Goal: Task Accomplishment & Management: Manage account settings

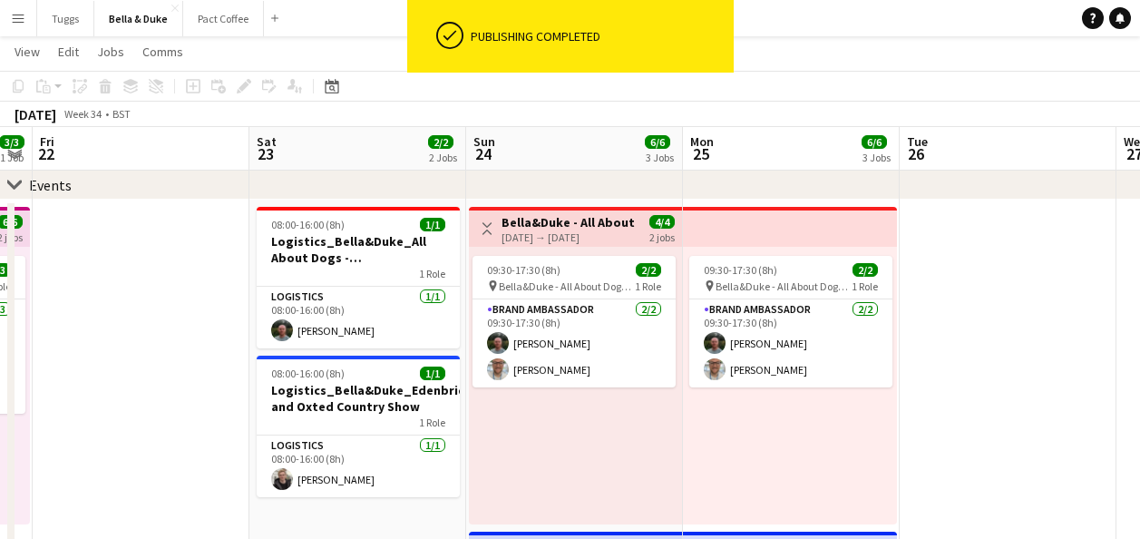
scroll to position [0, 391]
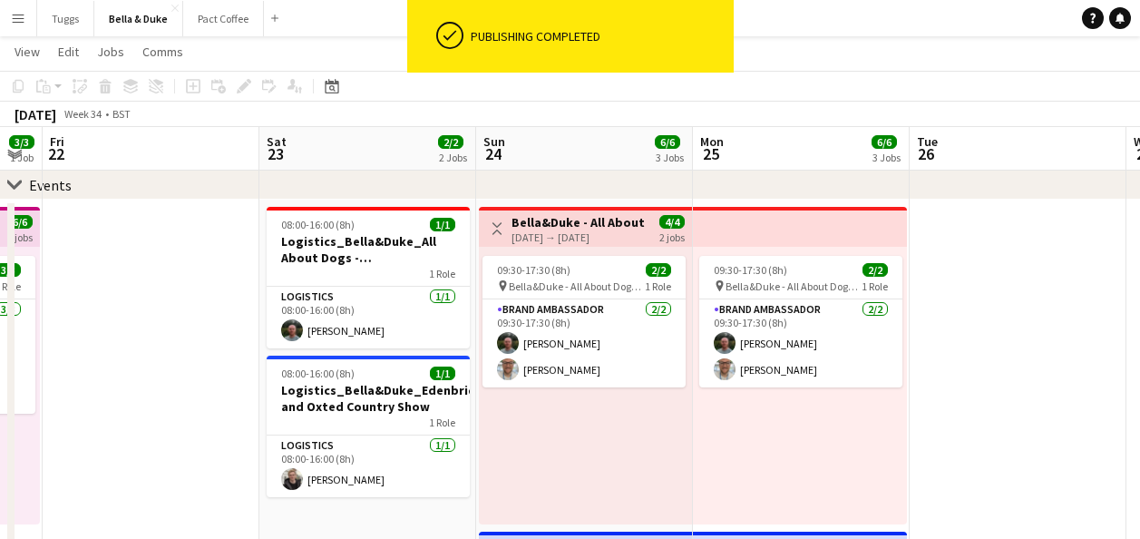
drag, startPoint x: 837, startPoint y: 440, endPoint x: 927, endPoint y: 455, distance: 91.9
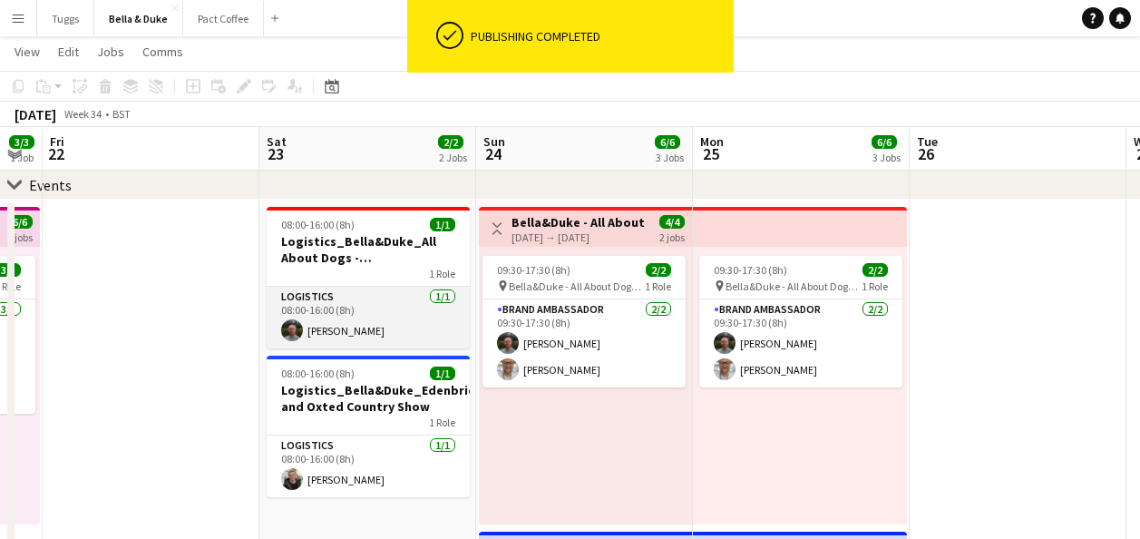
click at [382, 305] on app-card-role "Logistics [DATE] 08:00-16:00 (8h) [PERSON_NAME]" at bounding box center [368, 318] width 203 height 62
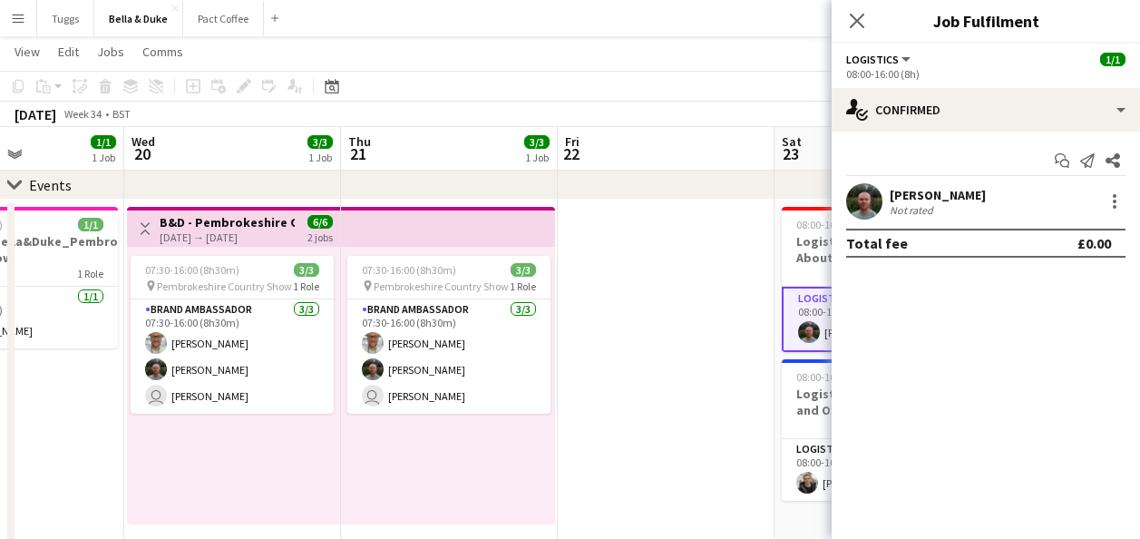
drag, startPoint x: 125, startPoint y: 349, endPoint x: 936, endPoint y: 391, distance: 812.2
drag, startPoint x: 663, startPoint y: 460, endPoint x: 989, endPoint y: 462, distance: 325.7
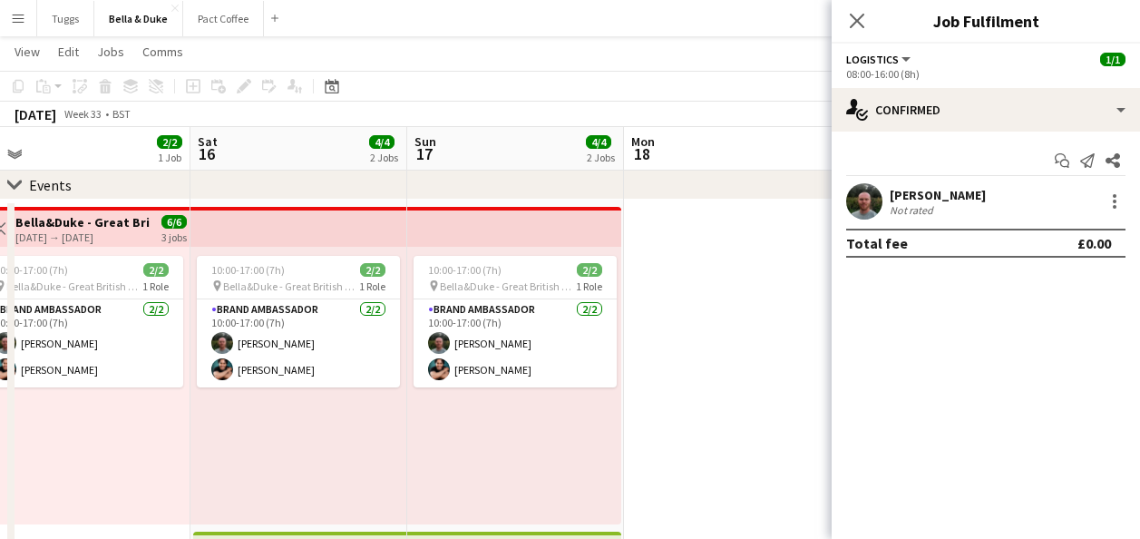
drag, startPoint x: 224, startPoint y: 502, endPoint x: 821, endPoint y: 456, distance: 598.7
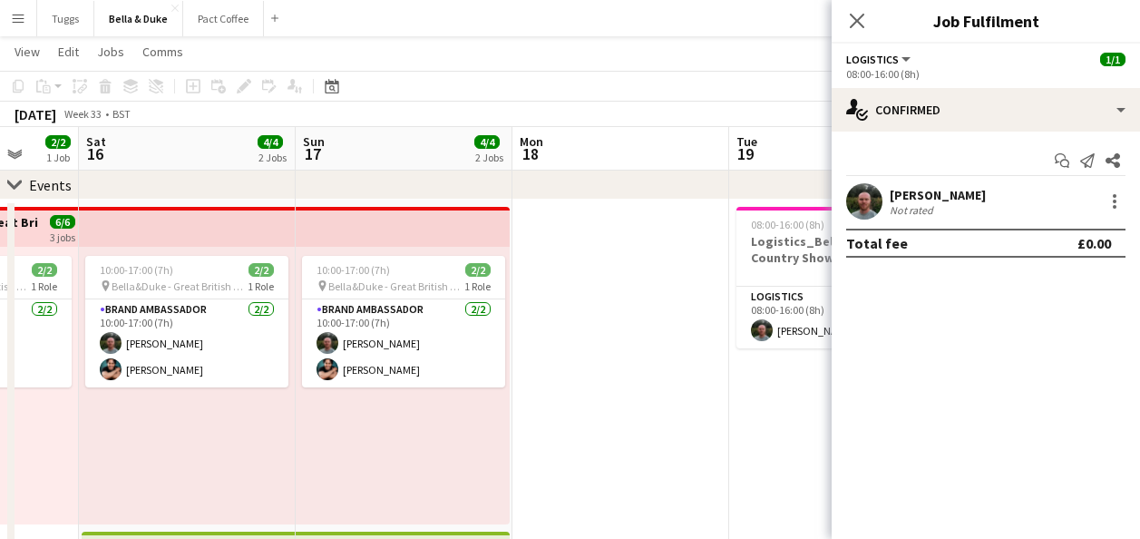
drag, startPoint x: 392, startPoint y: 472, endPoint x: 768, endPoint y: 425, distance: 378.6
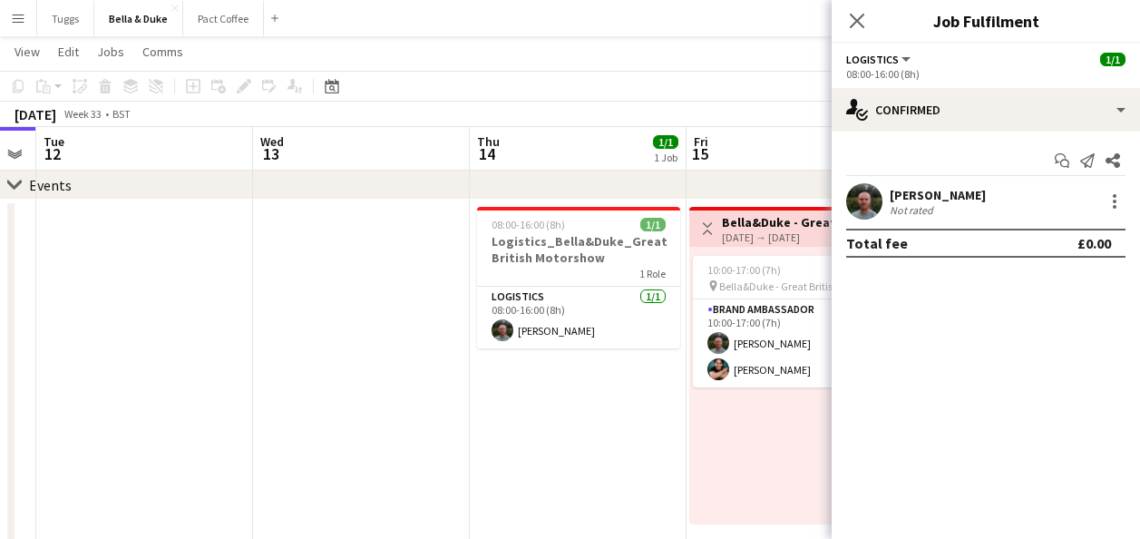
drag, startPoint x: 209, startPoint y: 465, endPoint x: 600, endPoint y: 403, distance: 396.0
drag, startPoint x: 242, startPoint y: 416, endPoint x: 622, endPoint y: 391, distance: 380.0
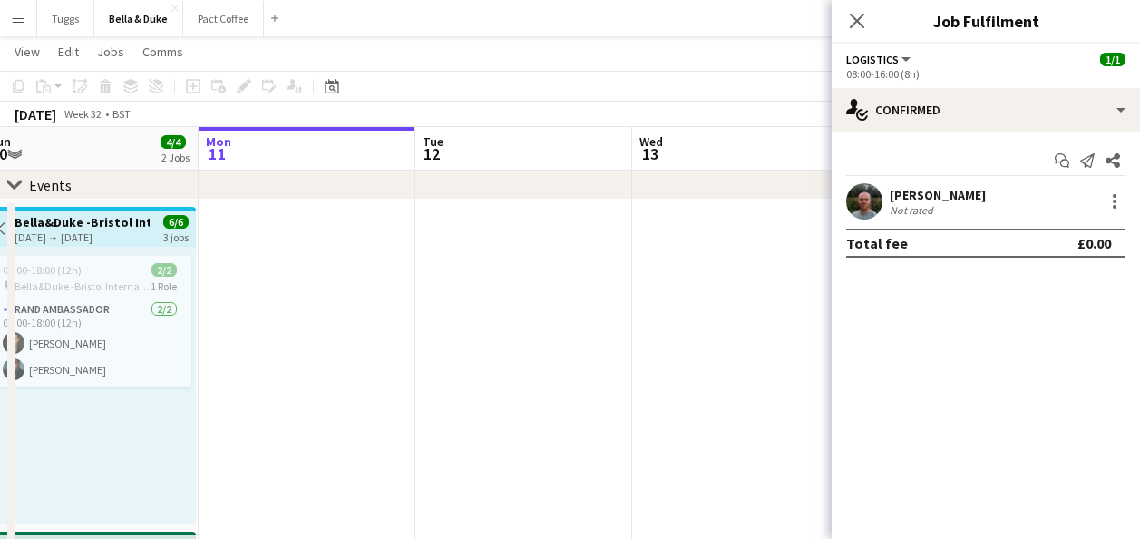
drag, startPoint x: 424, startPoint y: 395, endPoint x: 696, endPoint y: 384, distance: 272.4
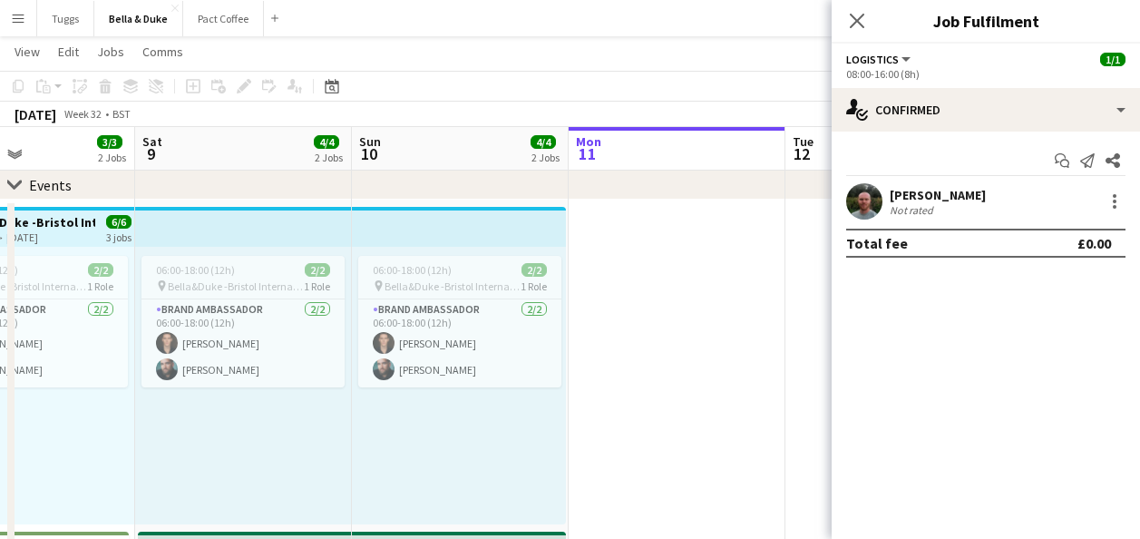
scroll to position [0, 415]
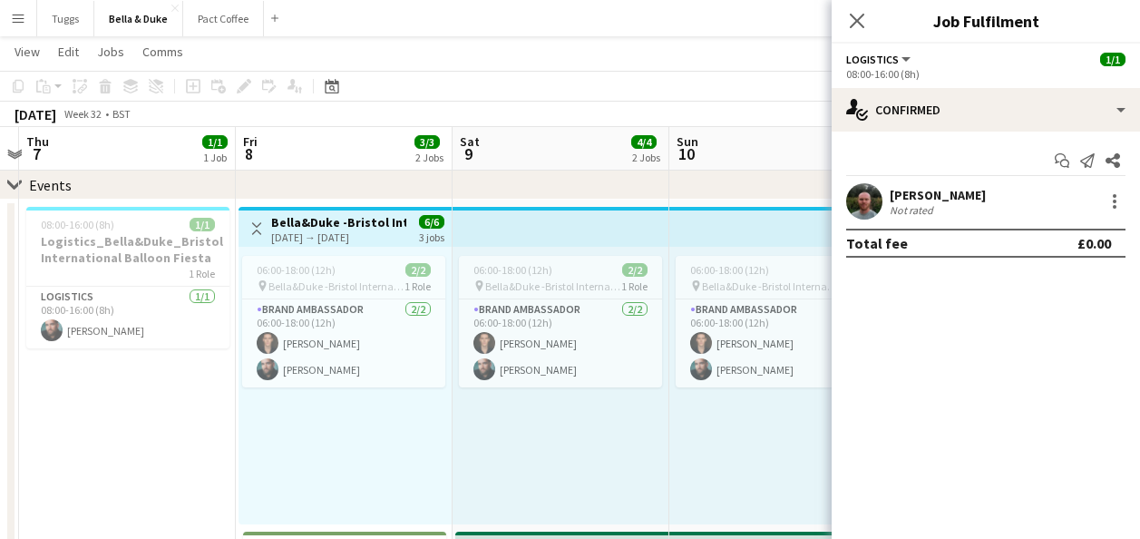
drag, startPoint x: 381, startPoint y: 409, endPoint x: 699, endPoint y: 396, distance: 317.8
click at [192, 338] on app-card-role "Logistics [DATE] 08:00-16:00 (8h) [PERSON_NAME]" at bounding box center [127, 318] width 203 height 62
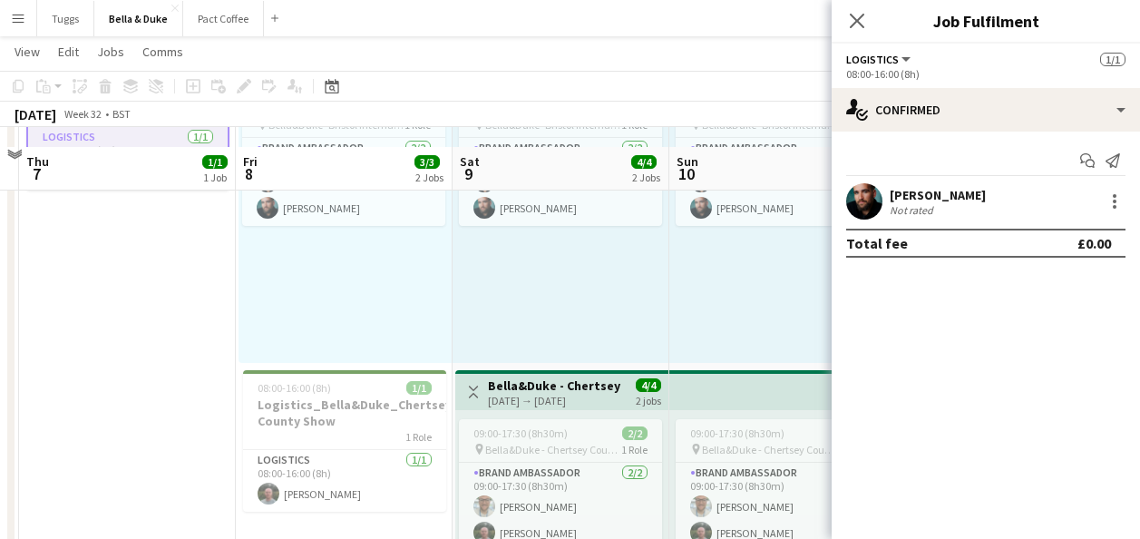
scroll to position [269, 0]
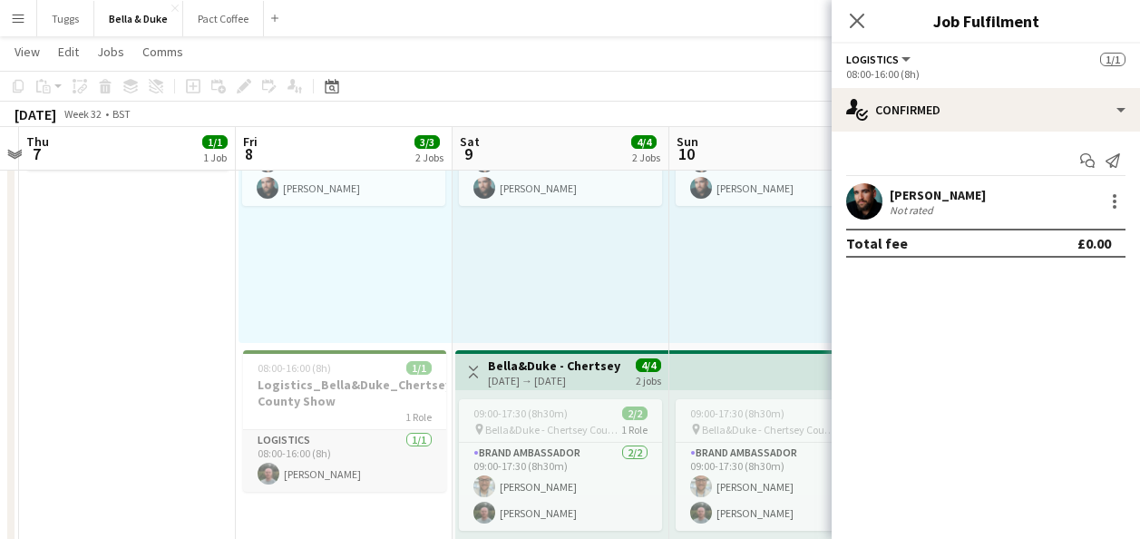
click at [330, 463] on app-card-role "Logistics [DATE] 08:00-16:00 (8h) [PERSON_NAME]" at bounding box center [344, 461] width 203 height 62
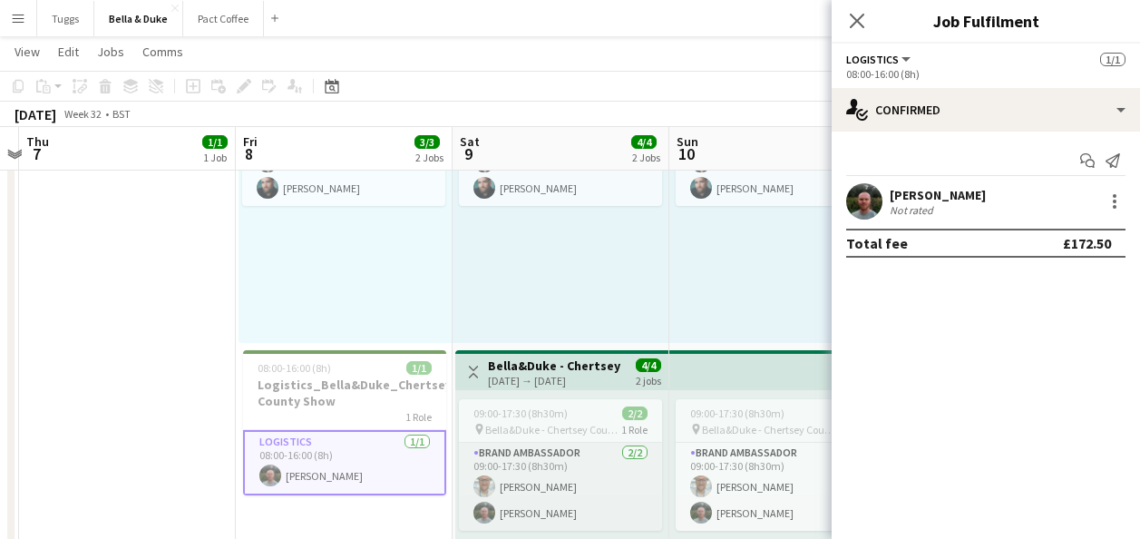
click at [595, 501] on app-card-role "Brand Ambassador [DATE] 09:00-17:30 (8h30m) [PERSON_NAME] [PERSON_NAME]" at bounding box center [560, 487] width 203 height 88
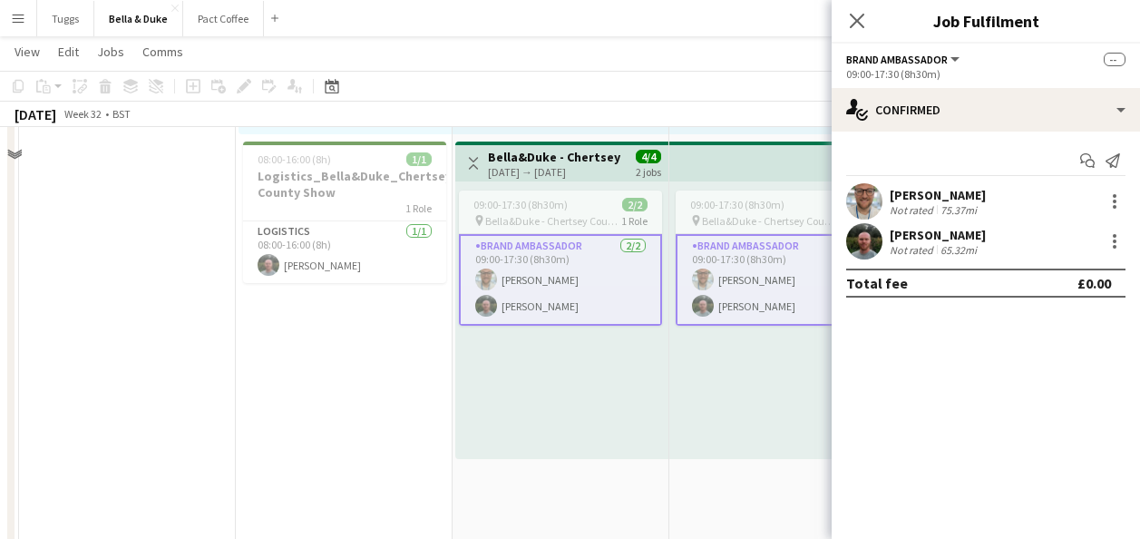
scroll to position [178, 0]
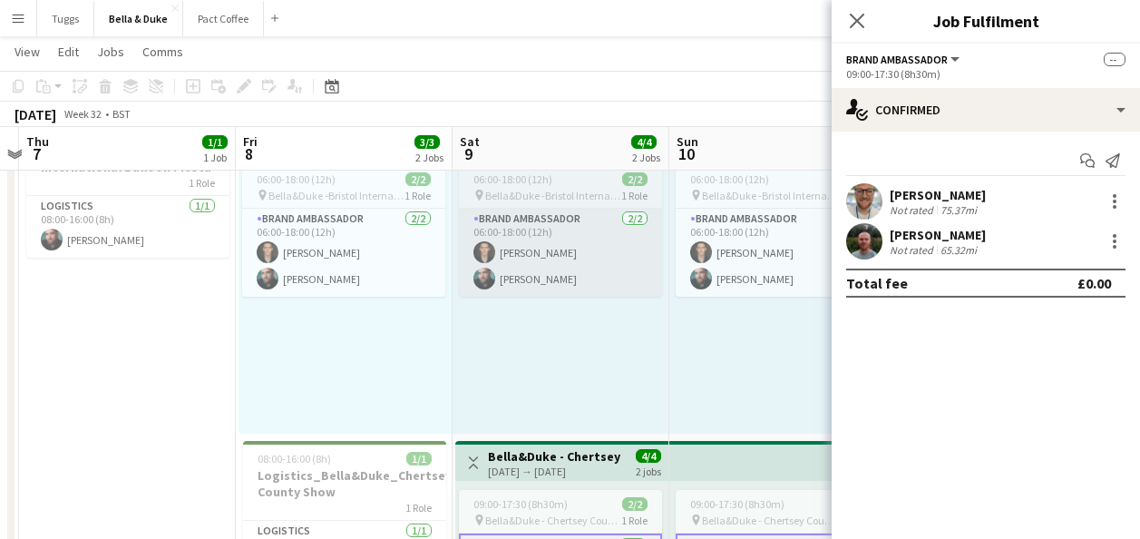
click at [608, 286] on app-card-role "Brand Ambassador [DATE] 06:00-18:00 (12h) [PERSON_NAME] [PERSON_NAME]" at bounding box center [560, 253] width 203 height 88
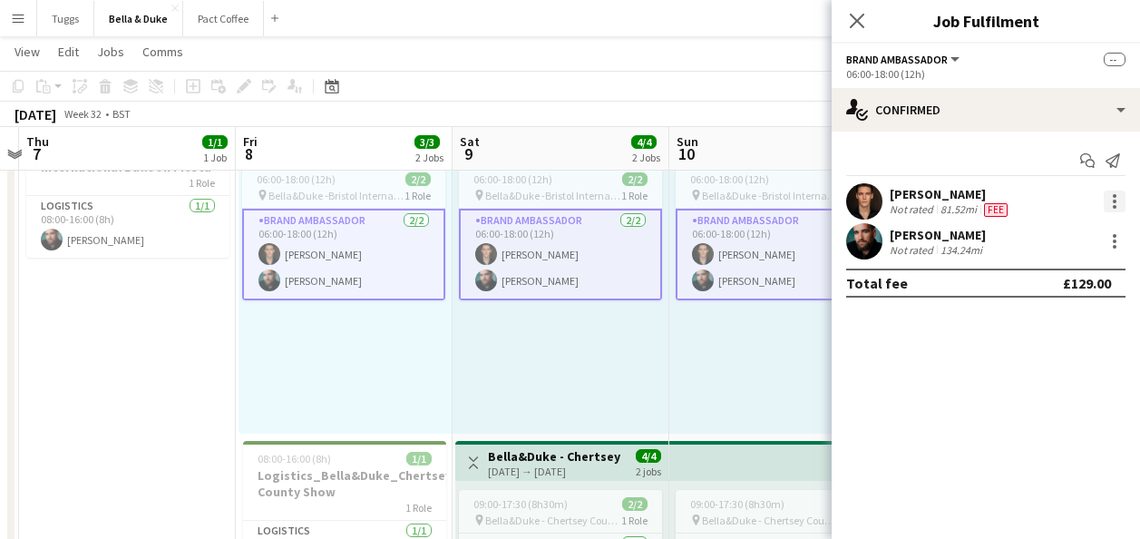
click at [1118, 200] on div at bounding box center [1115, 202] width 22 height 22
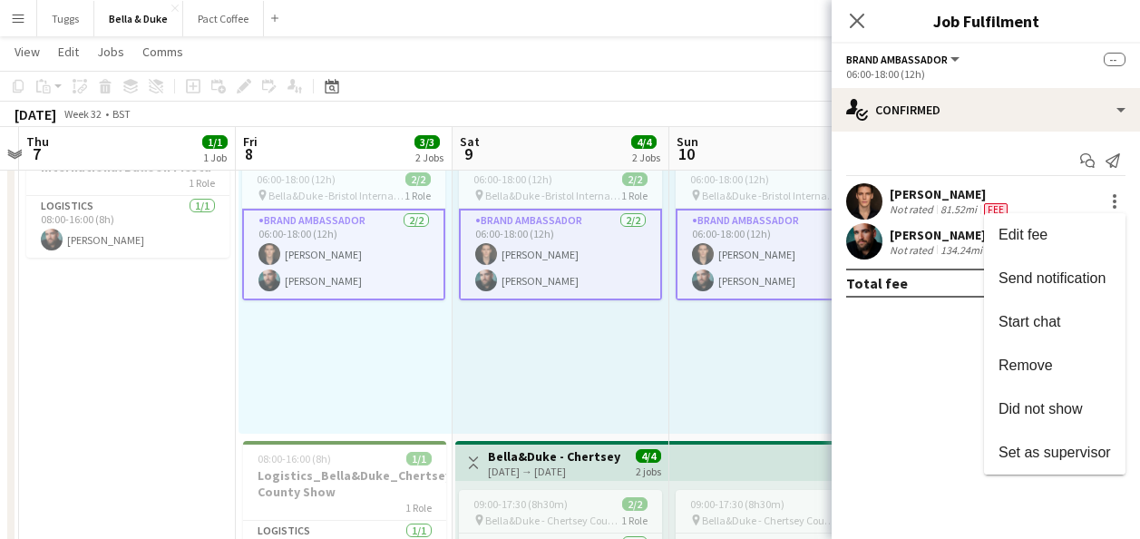
click at [156, 248] on div at bounding box center [570, 269] width 1140 height 539
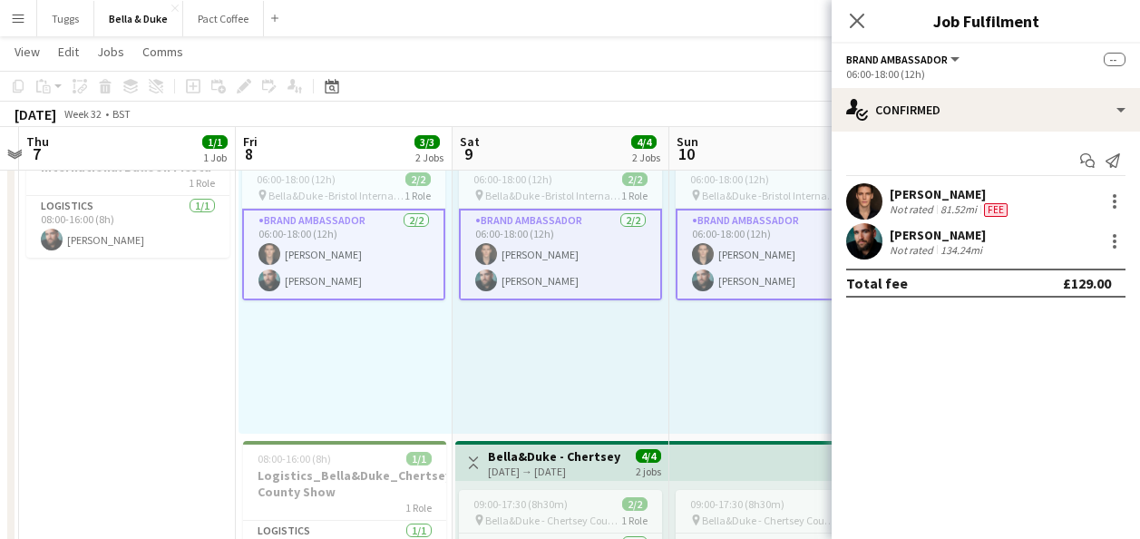
click at [571, 268] on app-card-role "Brand Ambassador [DATE] 06:00-18:00 (12h) [PERSON_NAME] [PERSON_NAME]" at bounding box center [560, 255] width 203 height 92
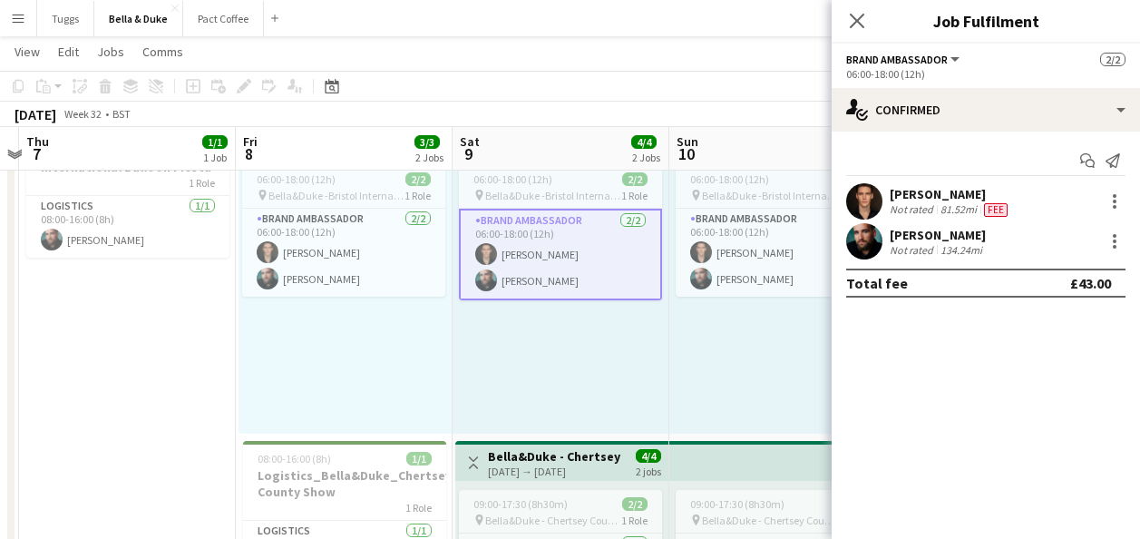
click at [1118, 186] on div "[PERSON_NAME] Not rated 81.52mi Fee" at bounding box center [986, 201] width 308 height 36
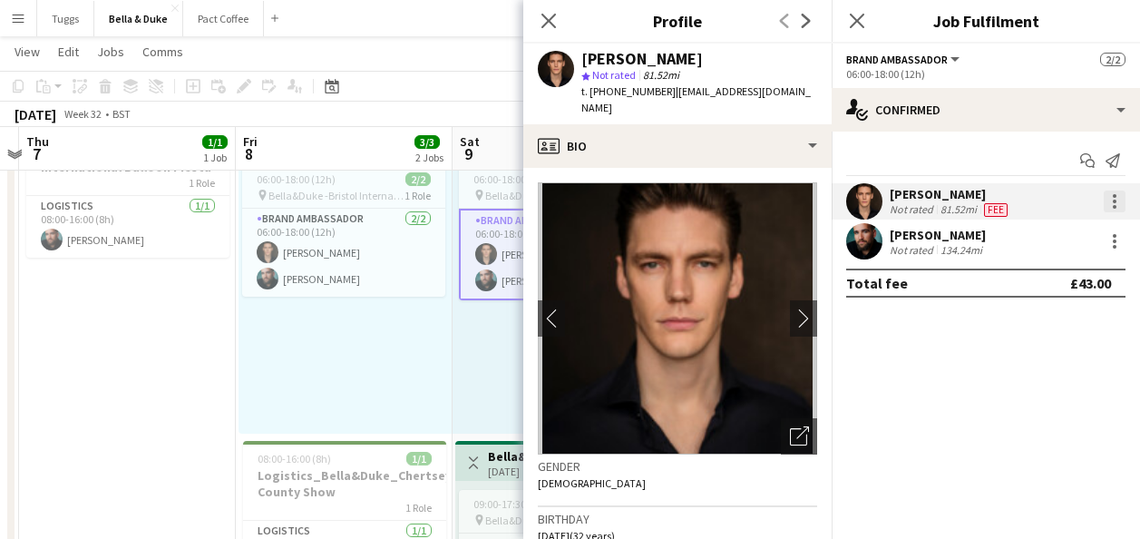
click at [1119, 207] on div at bounding box center [1115, 202] width 22 height 22
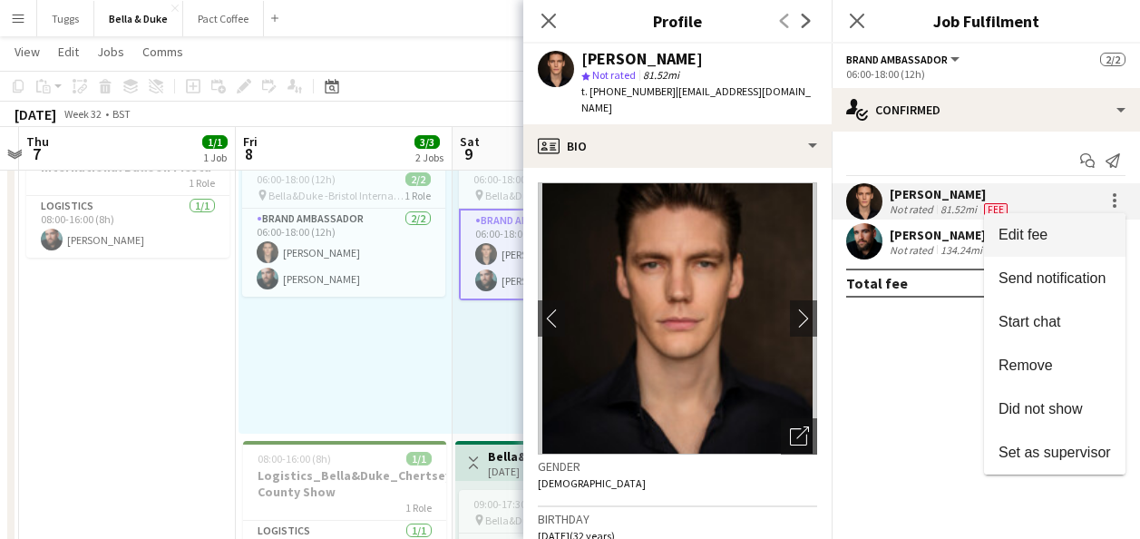
click at [1093, 226] on button "Edit fee" at bounding box center [1055, 235] width 142 height 44
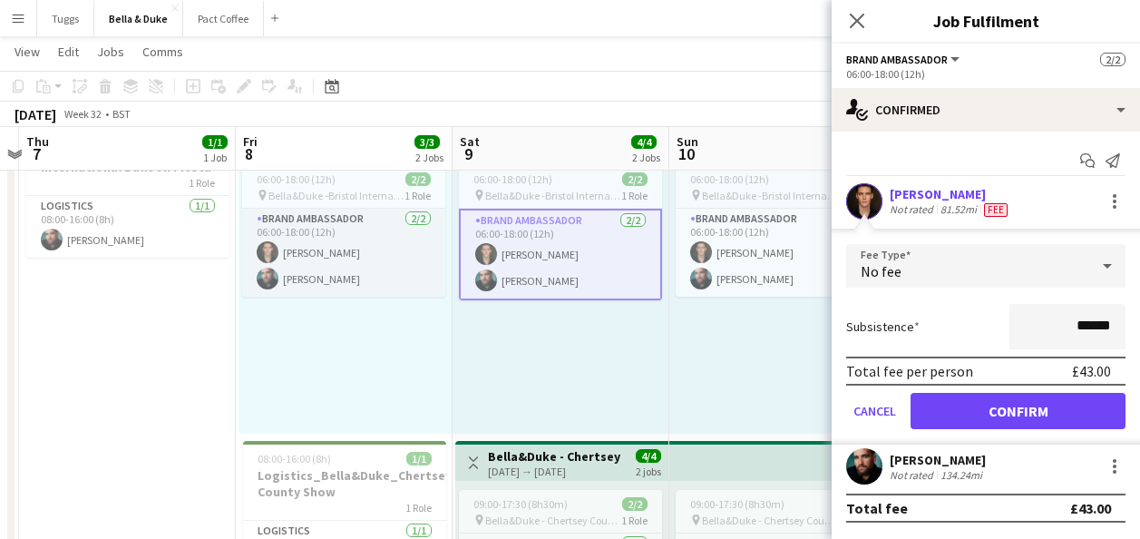
click at [365, 267] on app-card-role "Brand Ambassador [DATE] 06:00-18:00 (12h) [PERSON_NAME] [PERSON_NAME]" at bounding box center [343, 253] width 203 height 88
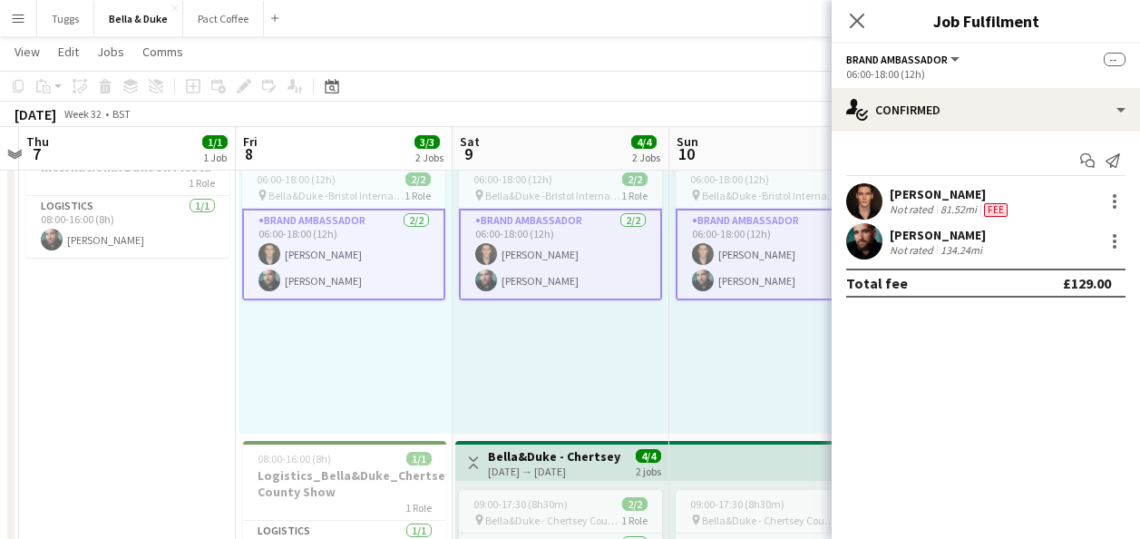
click at [679, 267] on app-card-role "Brand Ambassador [DATE] 06:00-18:00 (12h) [PERSON_NAME] [PERSON_NAME]" at bounding box center [777, 255] width 203 height 92
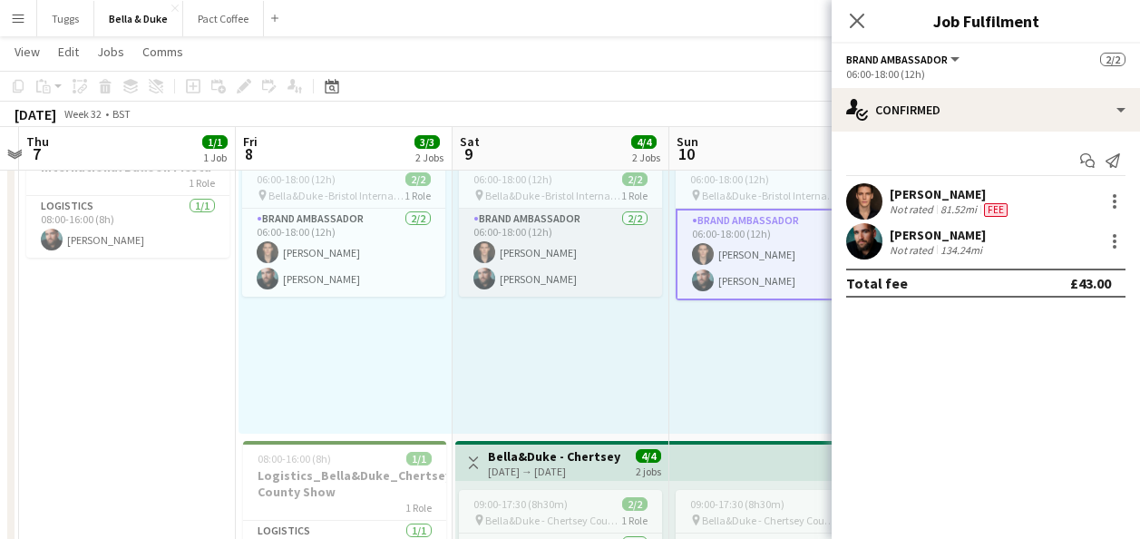
click at [575, 280] on app-card-role "Brand Ambassador [DATE] 06:00-18:00 (12h) [PERSON_NAME] [PERSON_NAME]" at bounding box center [560, 253] width 203 height 88
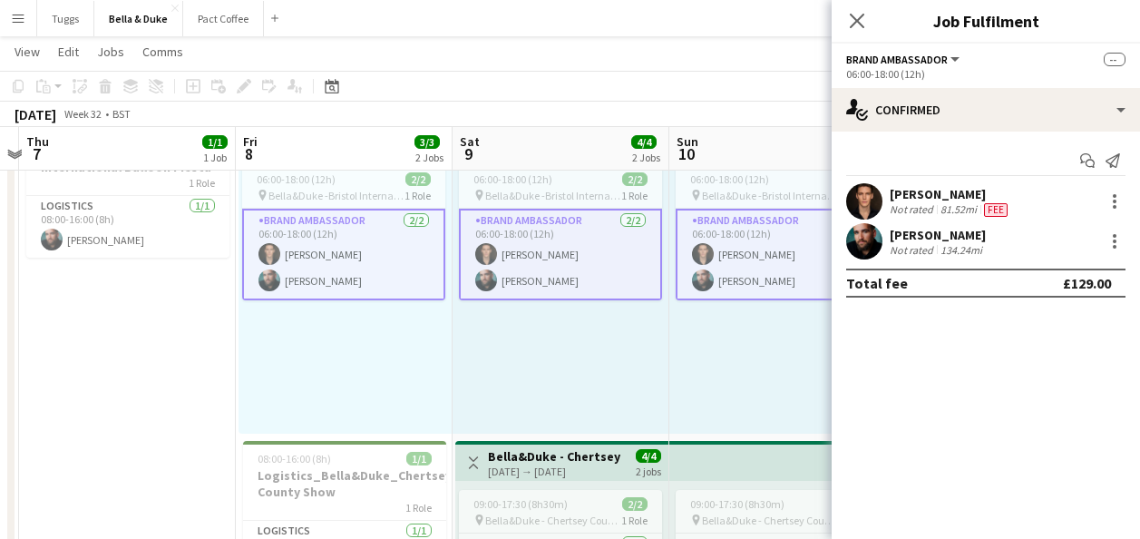
click at [357, 285] on app-card-role "Brand Ambassador [DATE] 06:00-18:00 (12h) [PERSON_NAME] [PERSON_NAME]" at bounding box center [343, 255] width 203 height 92
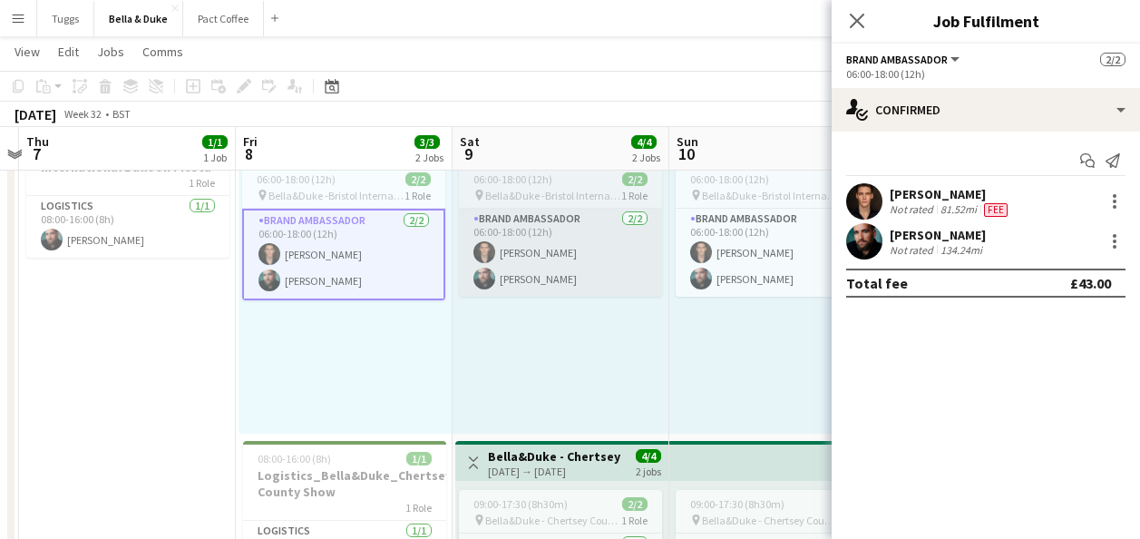
click at [519, 278] on app-card-role "Brand Ambassador [DATE] 06:00-18:00 (12h) [PERSON_NAME] [PERSON_NAME]" at bounding box center [560, 253] width 203 height 88
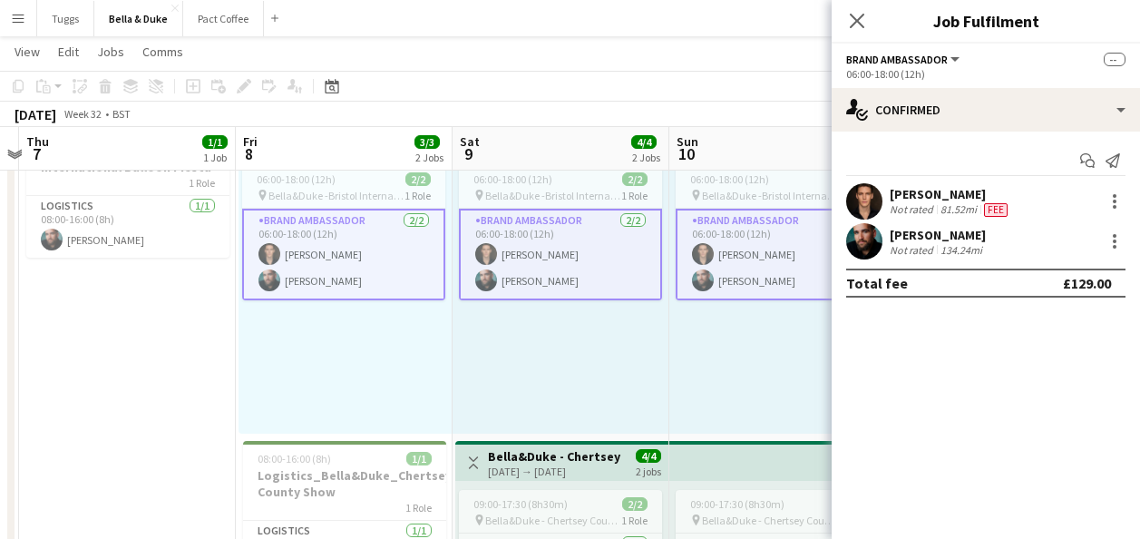
click at [688, 278] on app-card-role "Brand Ambassador [DATE] 06:00-18:00 (12h) [PERSON_NAME] [PERSON_NAME]" at bounding box center [777, 255] width 203 height 92
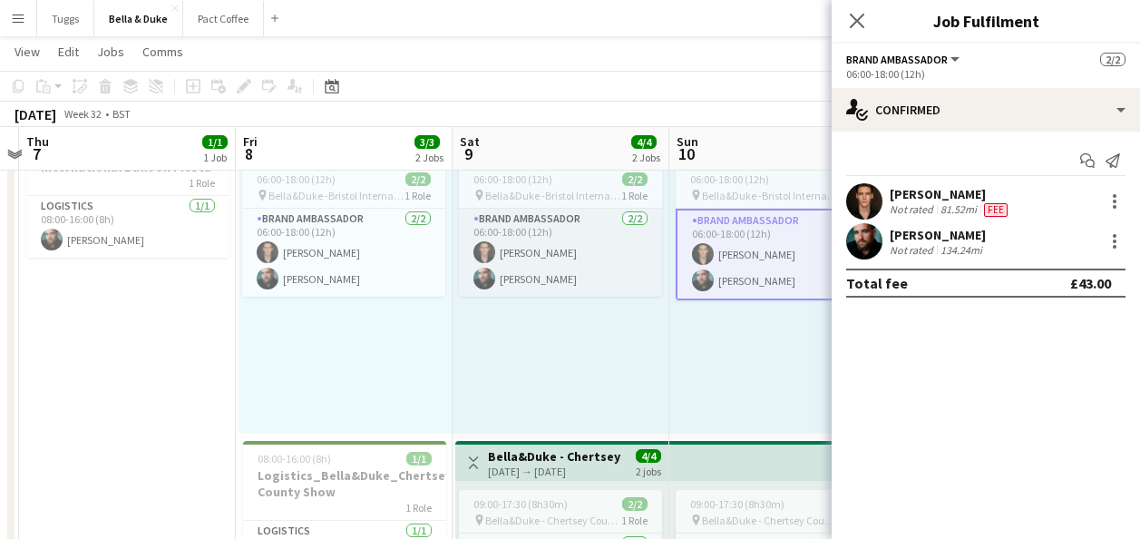
click at [475, 277] on app-user-avatar at bounding box center [485, 279] width 22 height 22
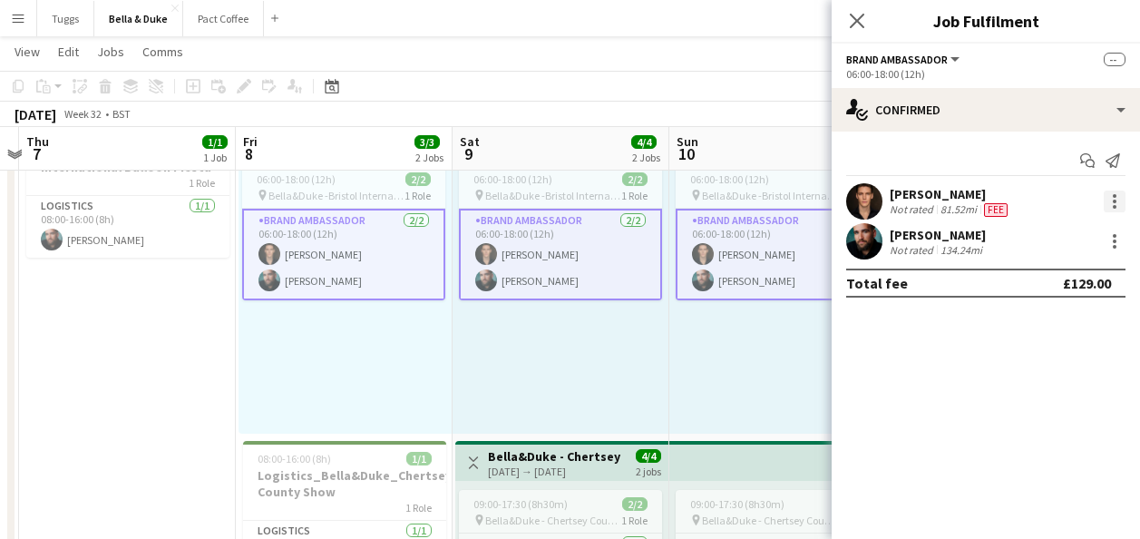
click at [1111, 193] on div at bounding box center [1115, 202] width 22 height 22
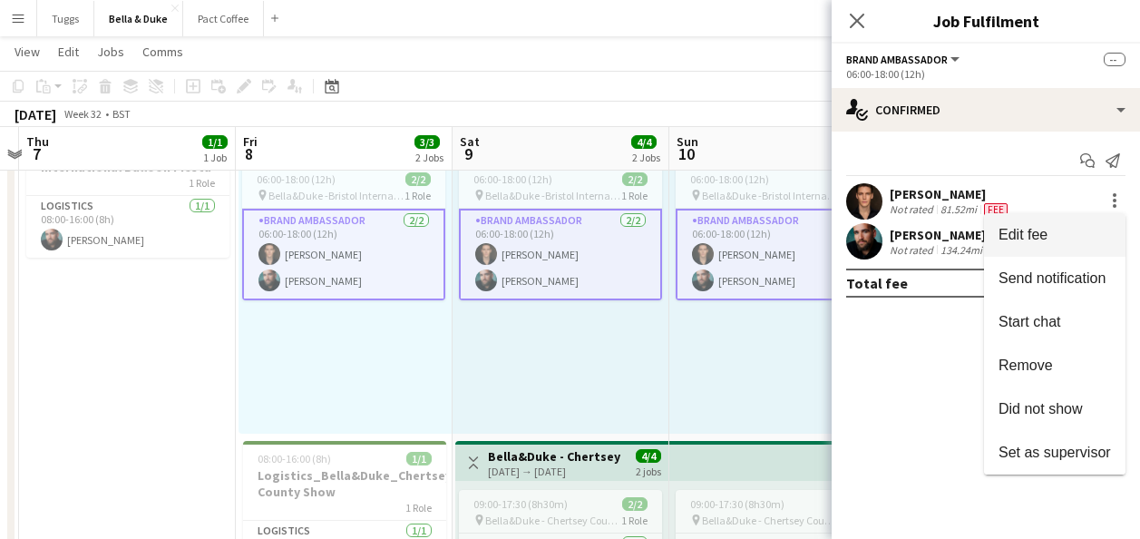
click at [1052, 230] on span "Edit fee" at bounding box center [1055, 235] width 113 height 16
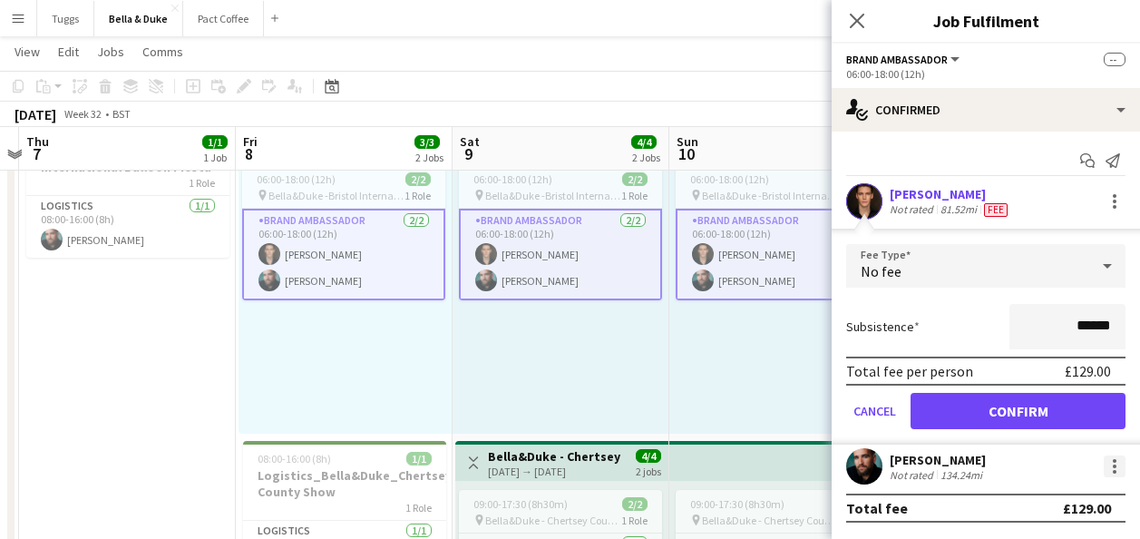
click at [1115, 471] on div at bounding box center [1115, 472] width 4 height 4
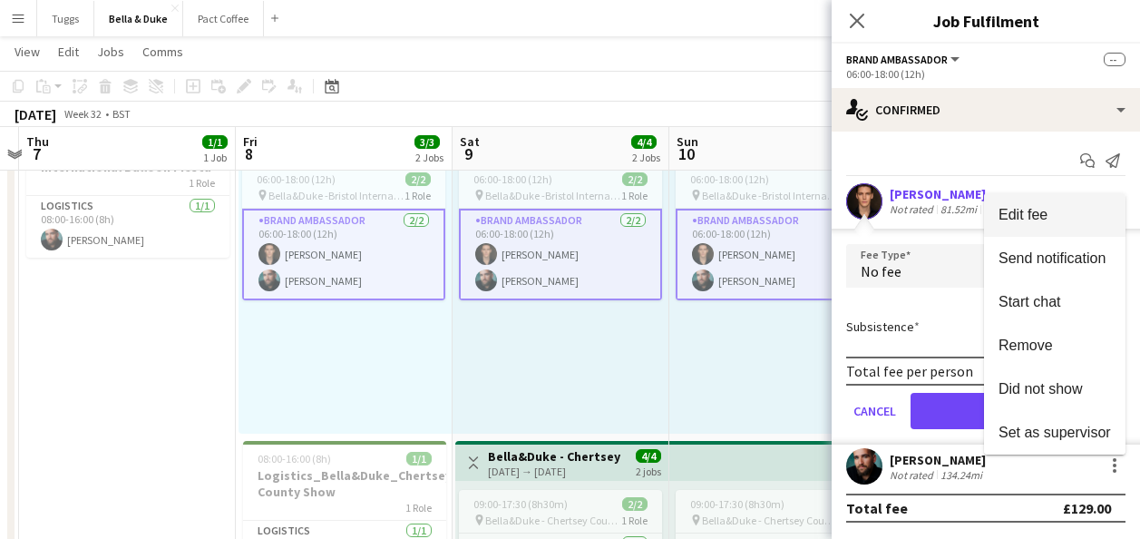
click at [1038, 214] on span "Edit fee" at bounding box center [1023, 214] width 49 height 15
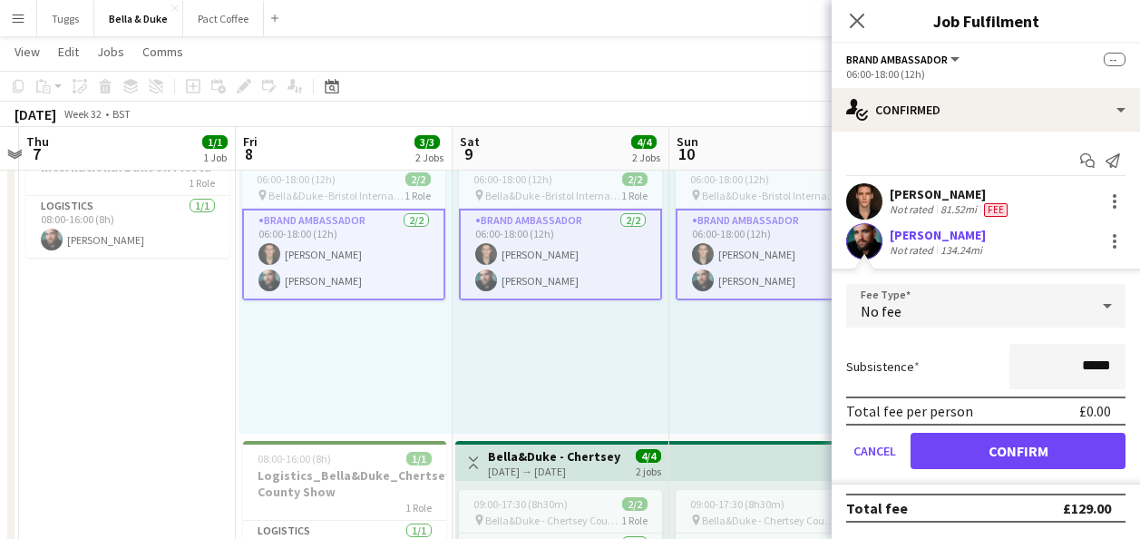
scroll to position [0, 0]
click at [364, 261] on app-card-role "Brand Ambassador [DATE] 06:00-18:00 (12h) [PERSON_NAME] [PERSON_NAME]" at bounding box center [343, 255] width 203 height 92
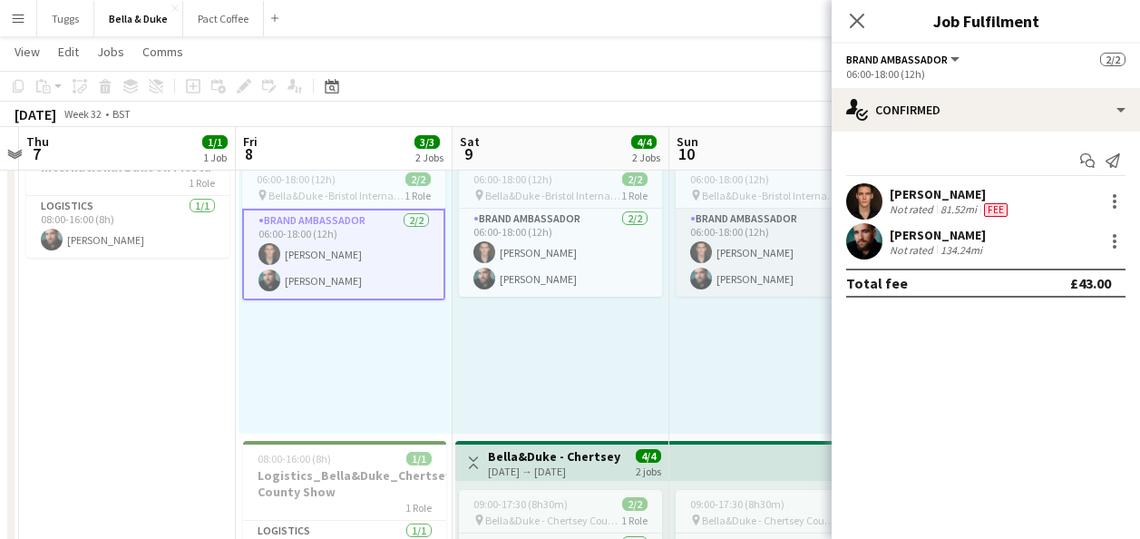
click at [727, 269] on app-card-role "Brand Ambassador [DATE] 06:00-18:00 (12h) [PERSON_NAME] [PERSON_NAME]" at bounding box center [777, 253] width 203 height 88
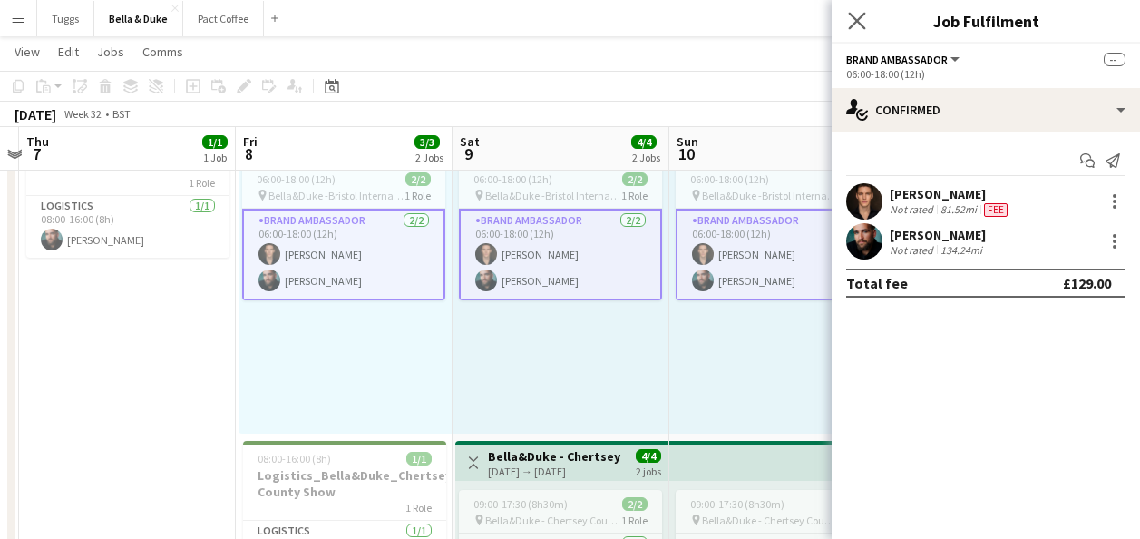
click at [857, 29] on app-icon "Close pop-in" at bounding box center [858, 21] width 26 height 26
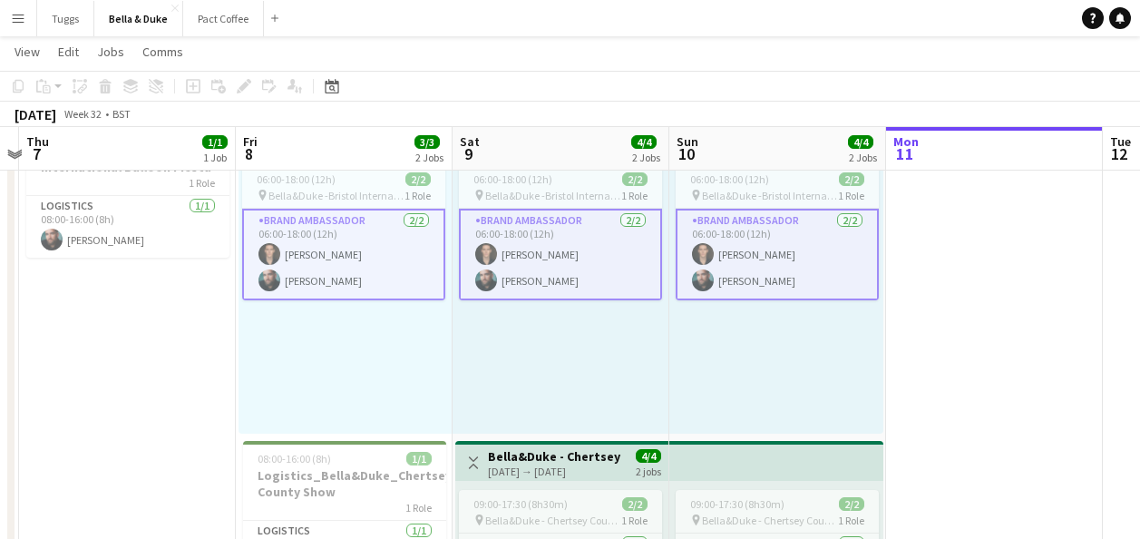
click at [572, 362] on div "06:00-18:00 (12h) 2/2 pin [PERSON_NAME] -Bristol International Balloon Fiesta 1…" at bounding box center [561, 295] width 217 height 278
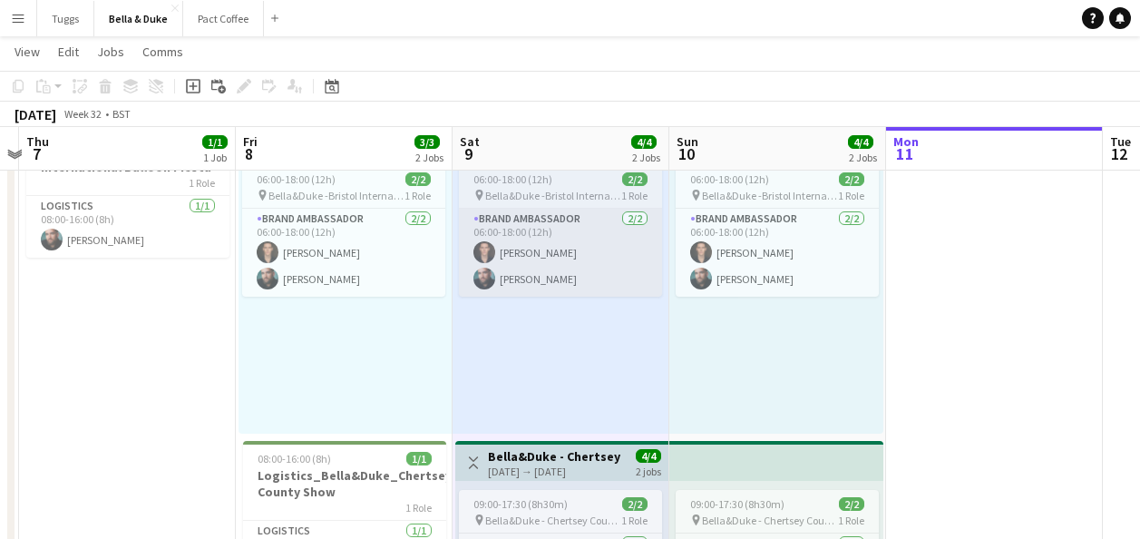
click at [533, 279] on app-card-role "Brand Ambassador [DATE] 06:00-18:00 (12h) [PERSON_NAME] [PERSON_NAME]" at bounding box center [560, 253] width 203 height 88
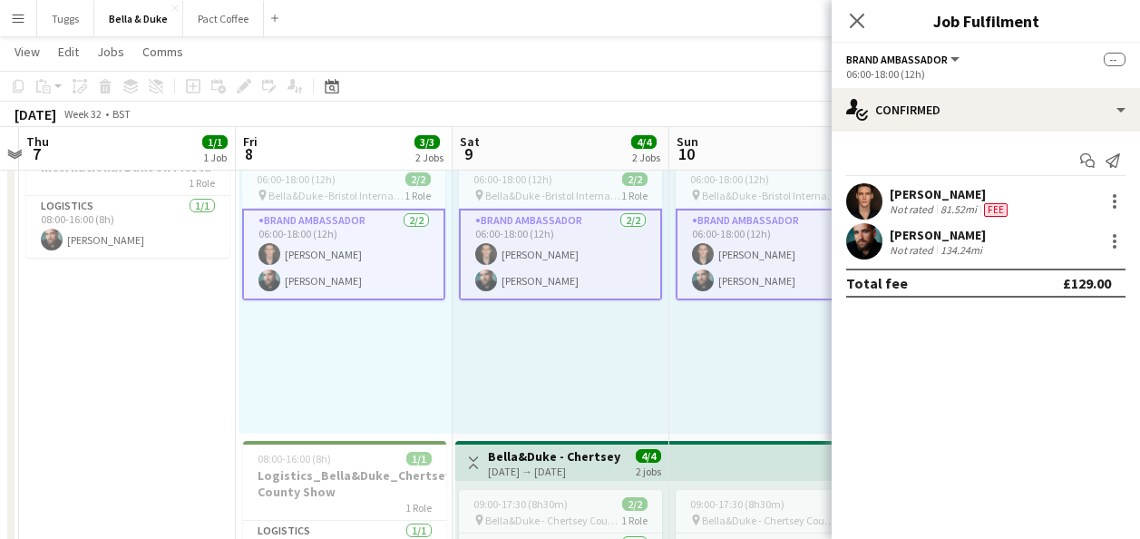
click at [1103, 199] on div at bounding box center [1113, 202] width 25 height 22
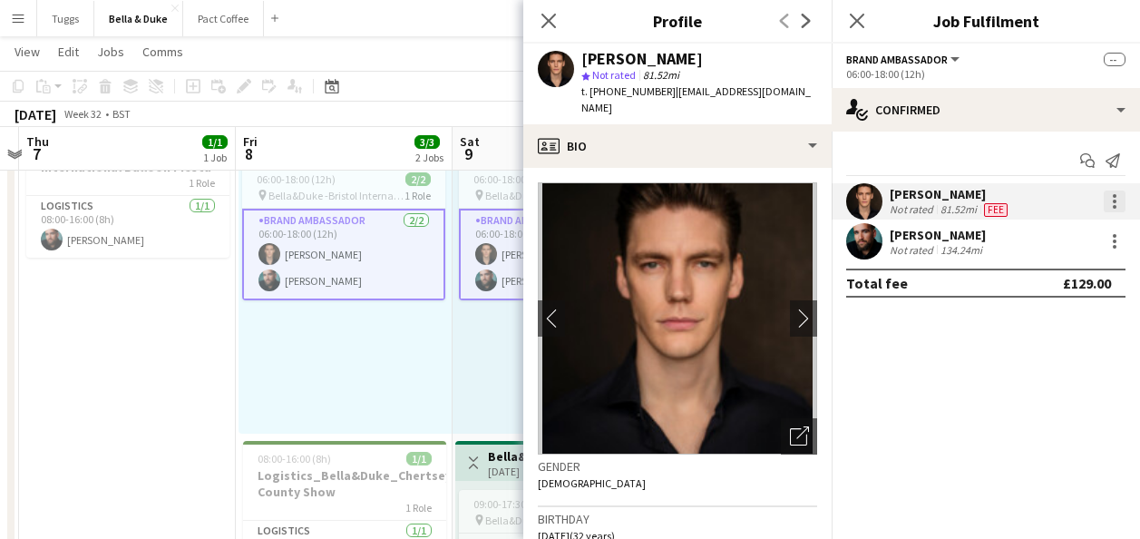
click at [1117, 202] on div at bounding box center [1115, 202] width 22 height 22
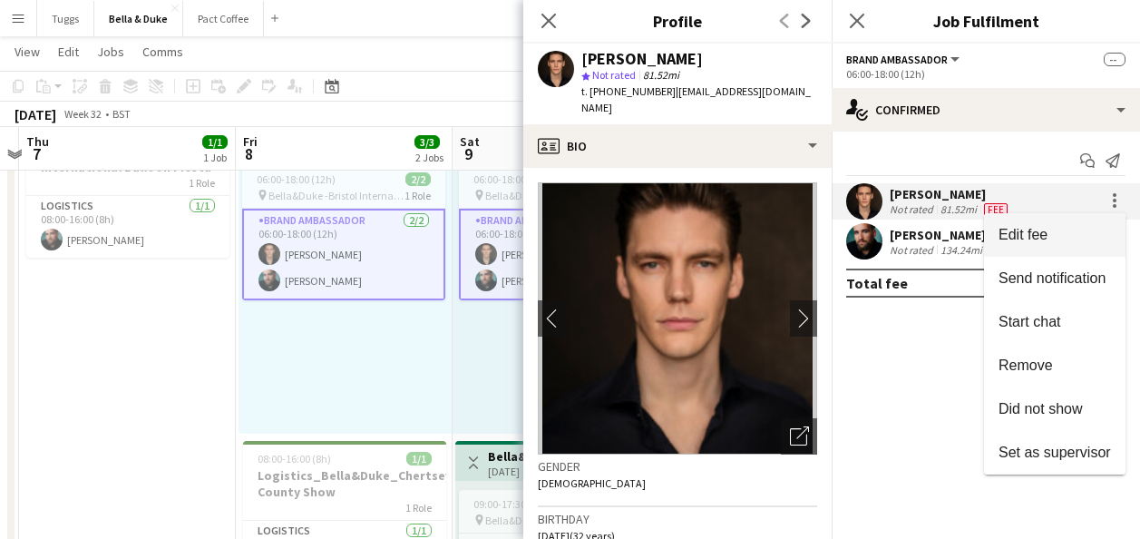
click at [1091, 233] on span "Edit fee" at bounding box center [1055, 235] width 113 height 16
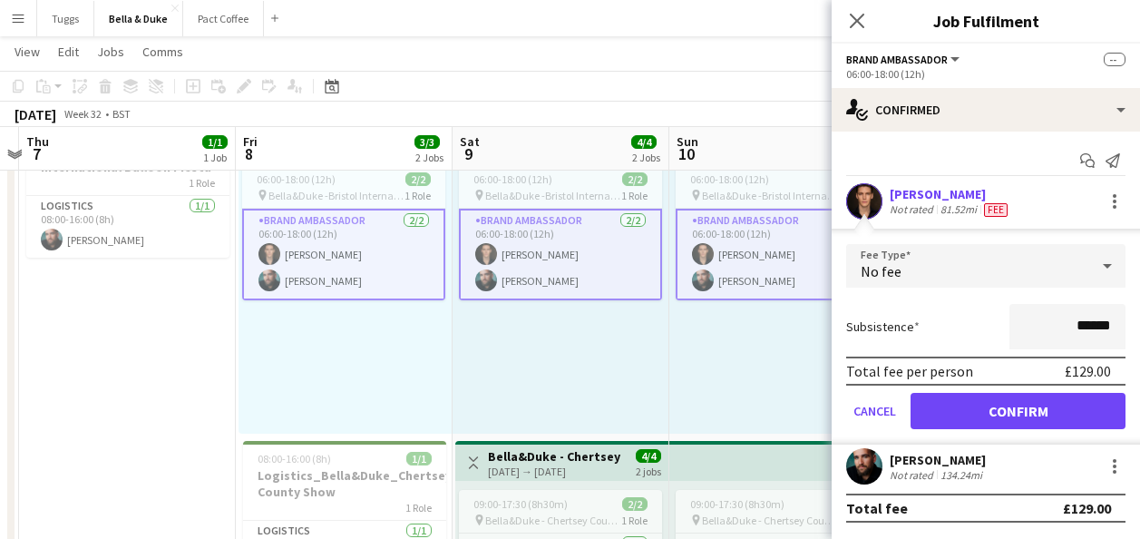
click at [868, 31] on div "Close pop-in" at bounding box center [857, 21] width 51 height 42
click at [855, 17] on icon at bounding box center [856, 20] width 17 height 17
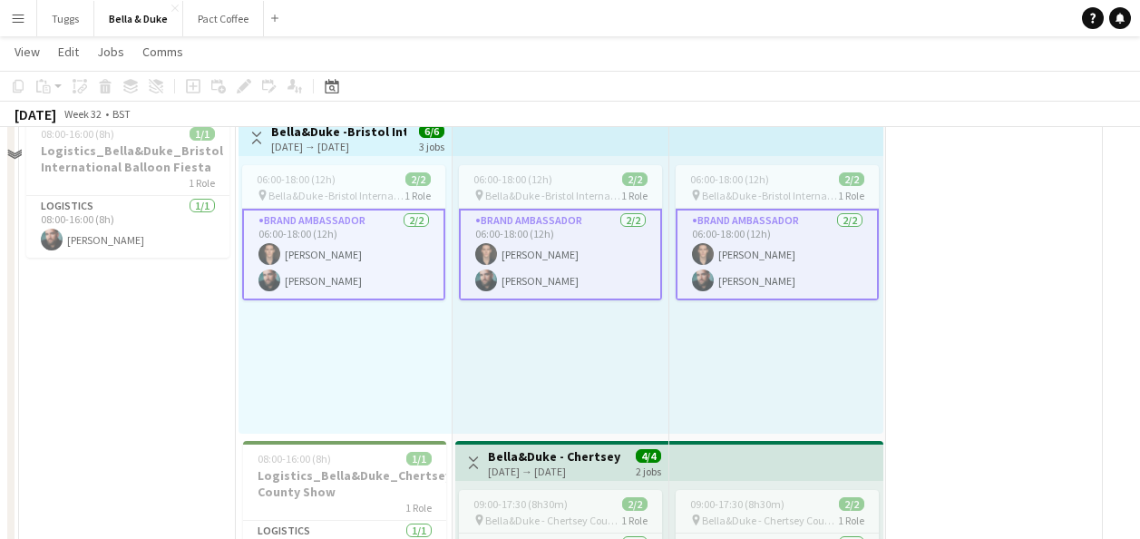
scroll to position [87, 0]
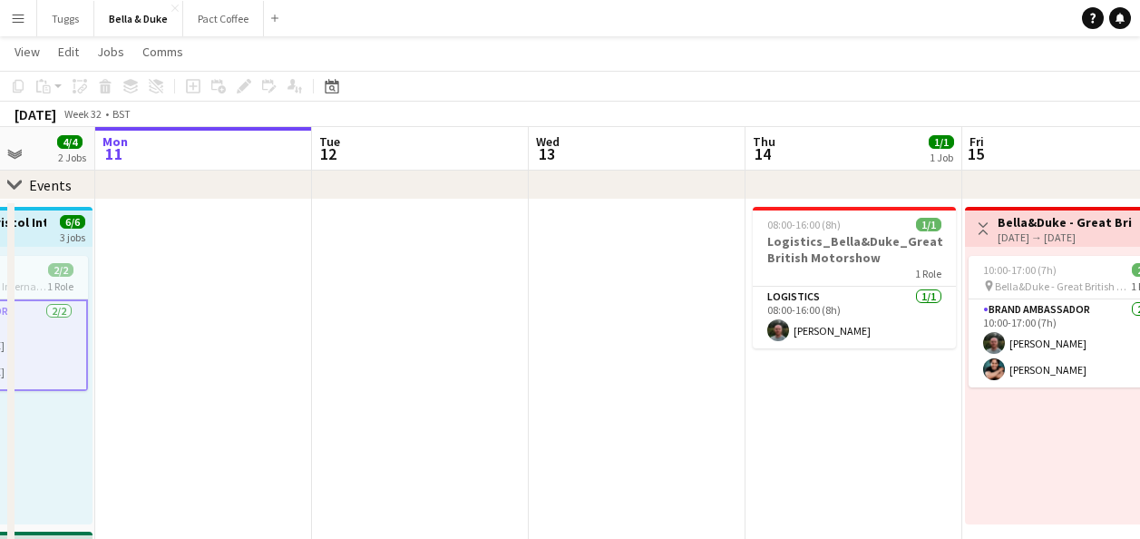
drag, startPoint x: 1031, startPoint y: 350, endPoint x: 148, endPoint y: 455, distance: 889.0
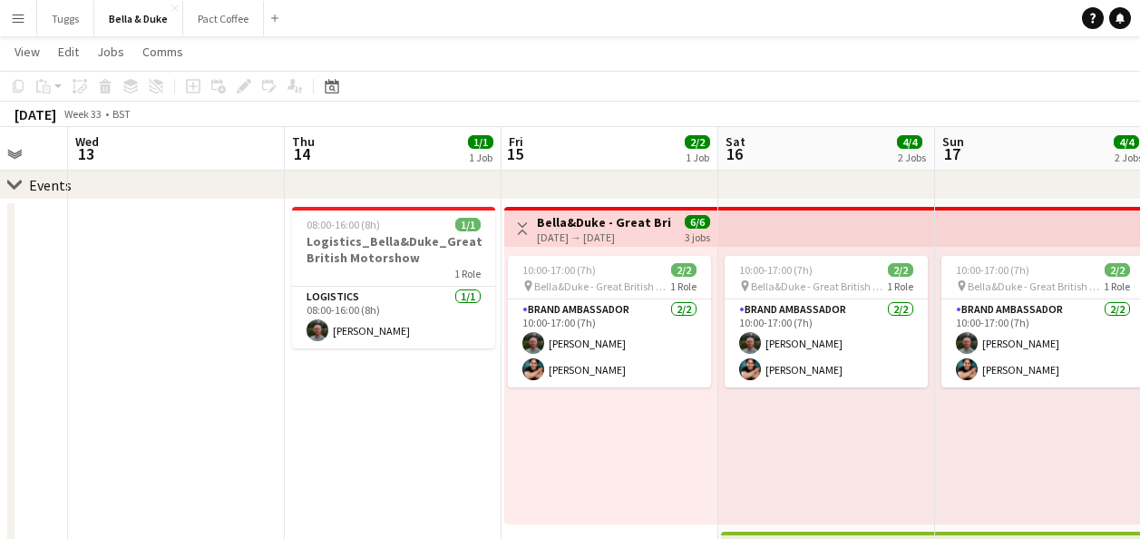
drag, startPoint x: 500, startPoint y: 430, endPoint x: 198, endPoint y: 445, distance: 302.5
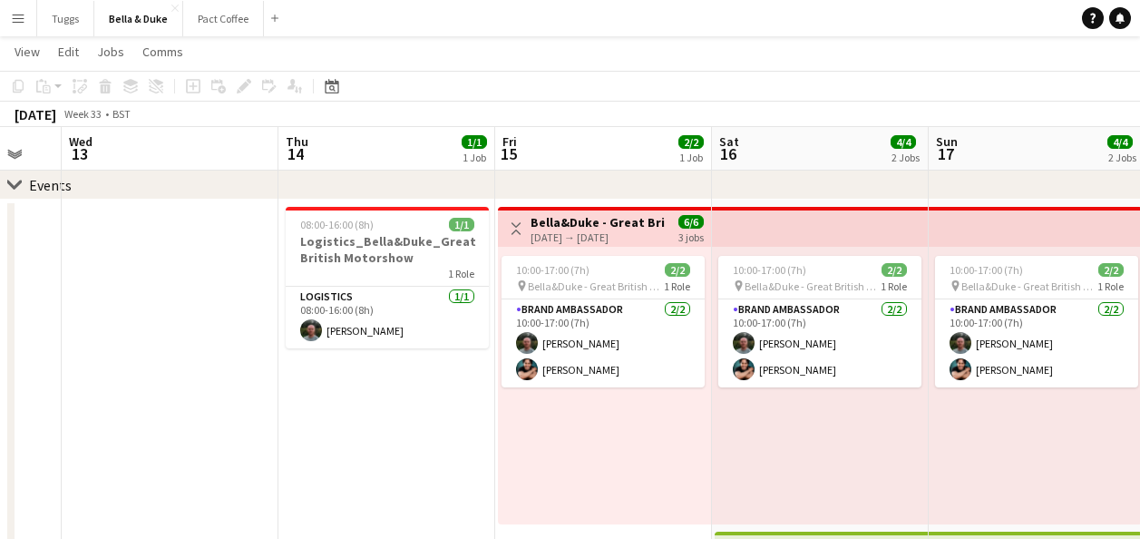
scroll to position [0, 632]
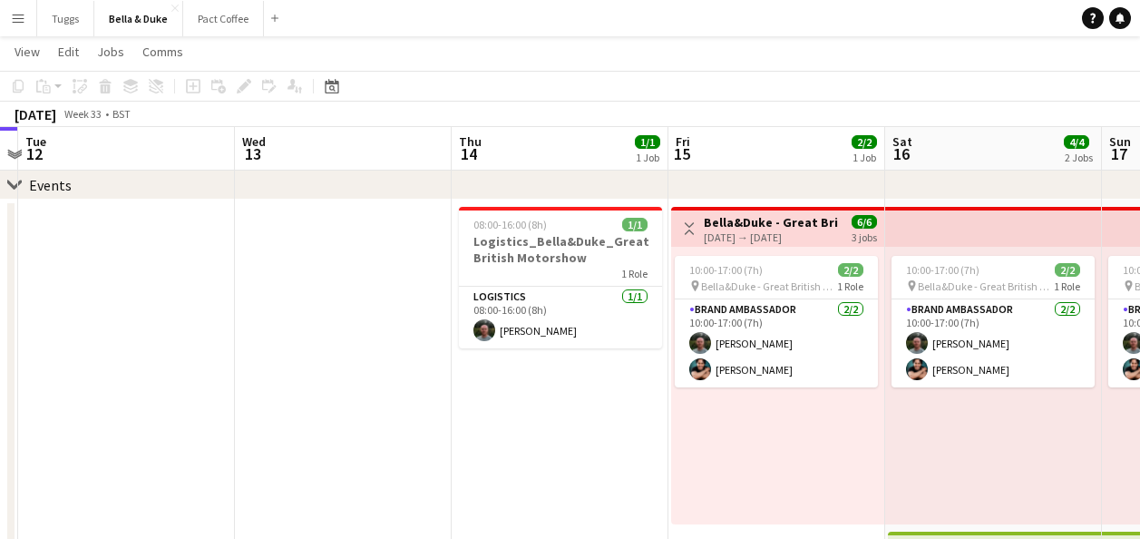
drag, startPoint x: 664, startPoint y: 445, endPoint x: 404, endPoint y: 463, distance: 261.0
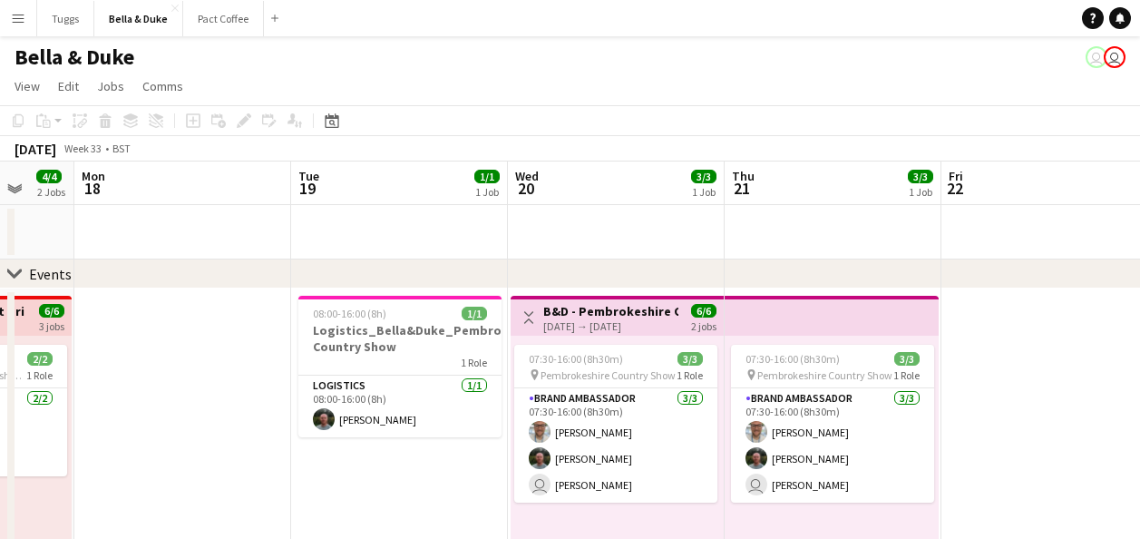
scroll to position [0, 626]
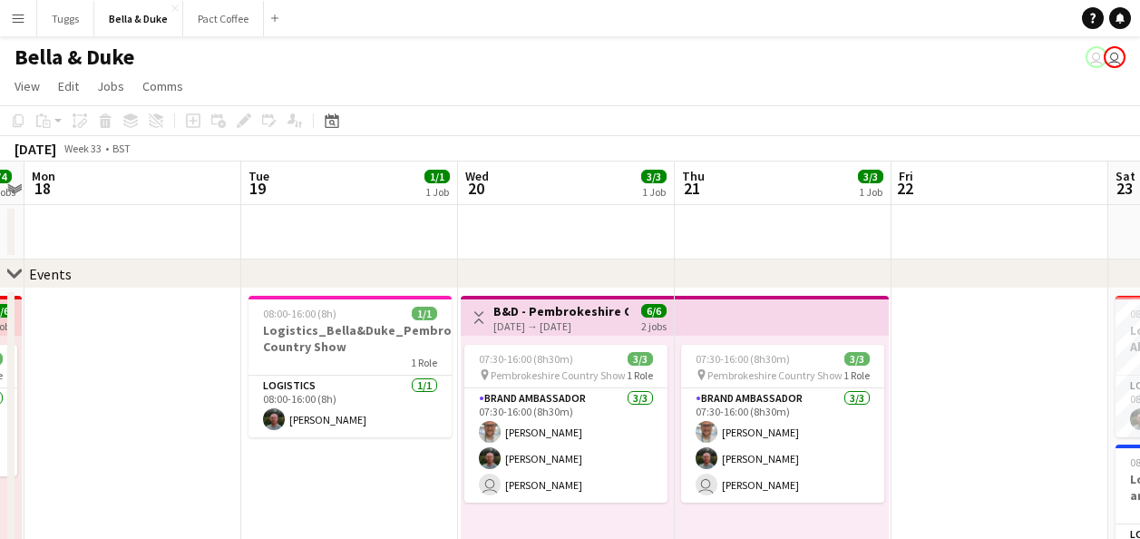
drag, startPoint x: 651, startPoint y: 404, endPoint x: 167, endPoint y: 400, distance: 483.6
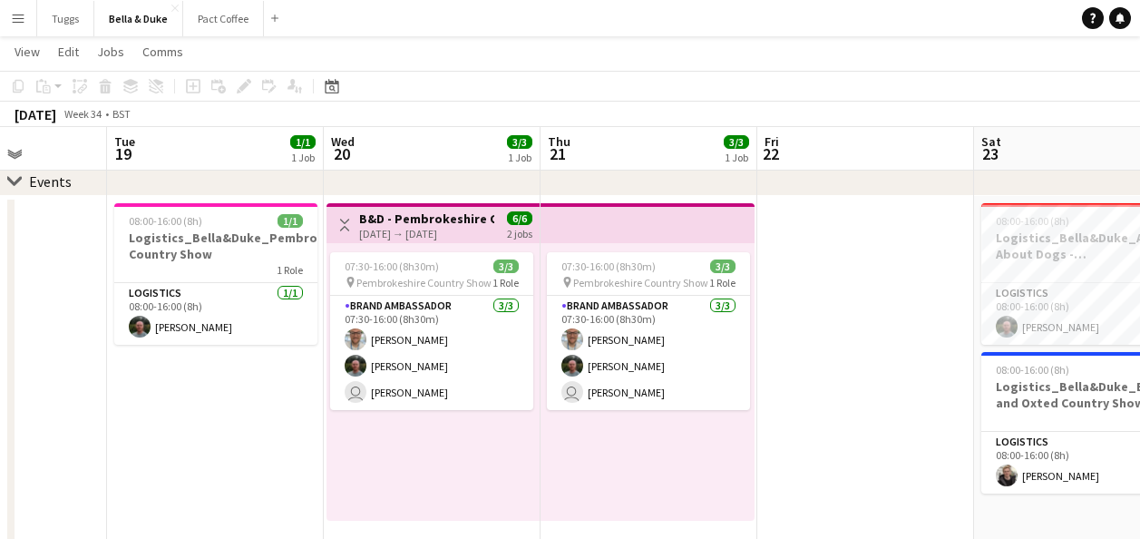
scroll to position [0, 829]
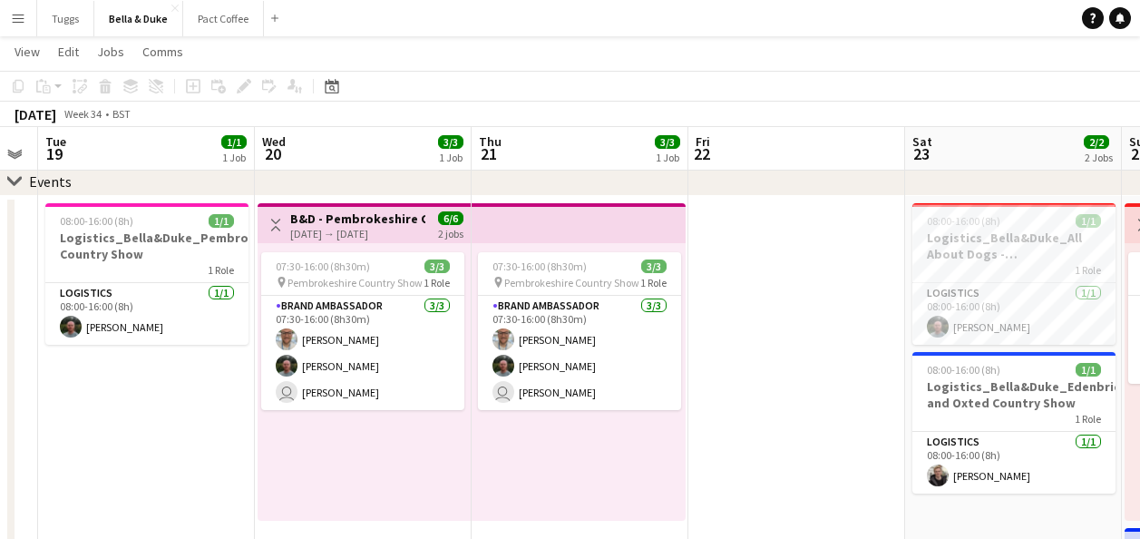
drag, startPoint x: 364, startPoint y: 469, endPoint x: 190, endPoint y: 490, distance: 175.4
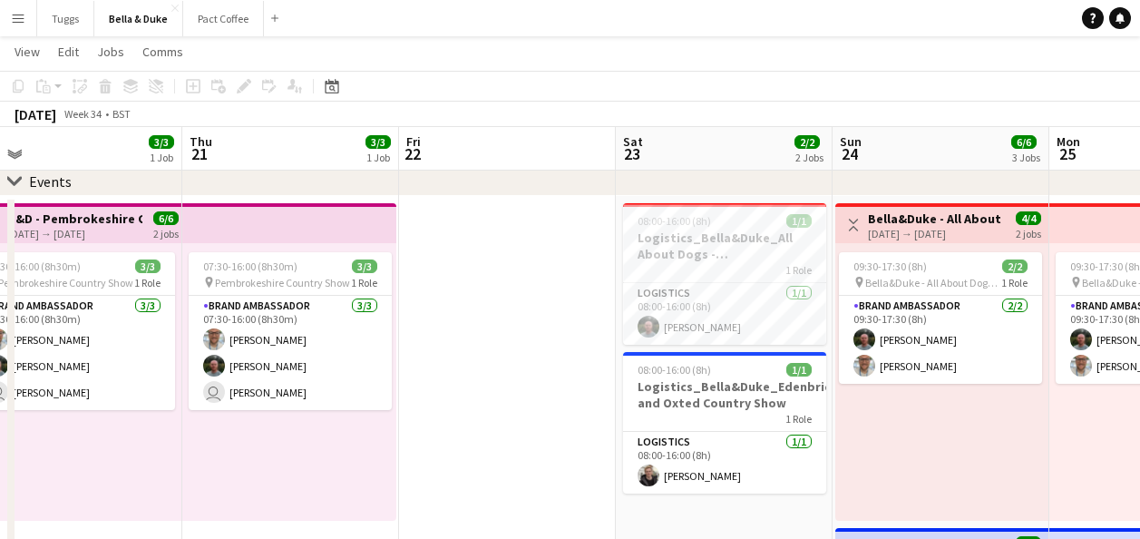
scroll to position [0, 872]
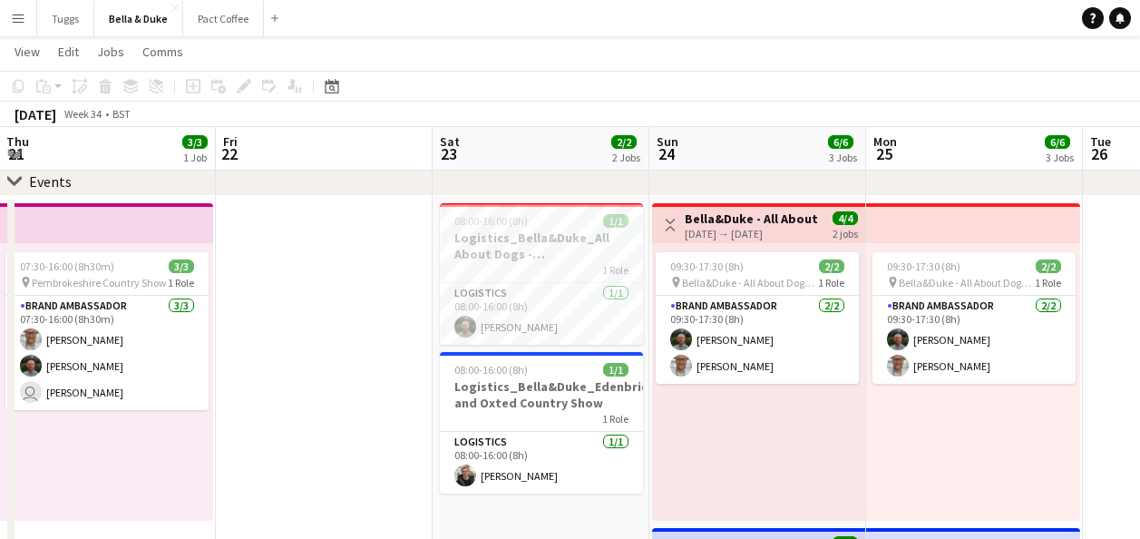
drag, startPoint x: 698, startPoint y: 382, endPoint x: 357, endPoint y: 411, distance: 341.5
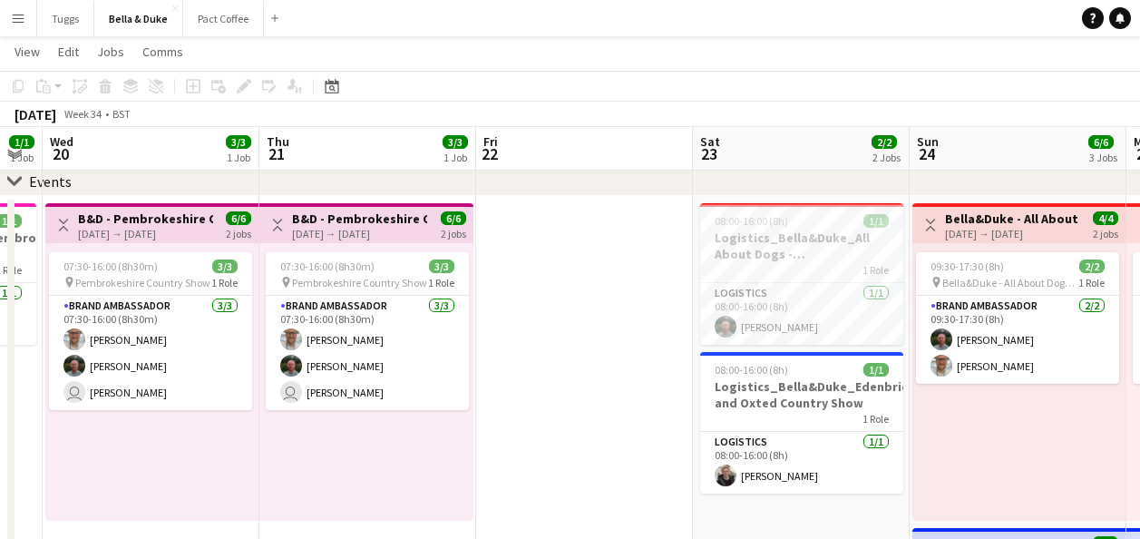
drag, startPoint x: 357, startPoint y: 411, endPoint x: 183, endPoint y: 427, distance: 175.0
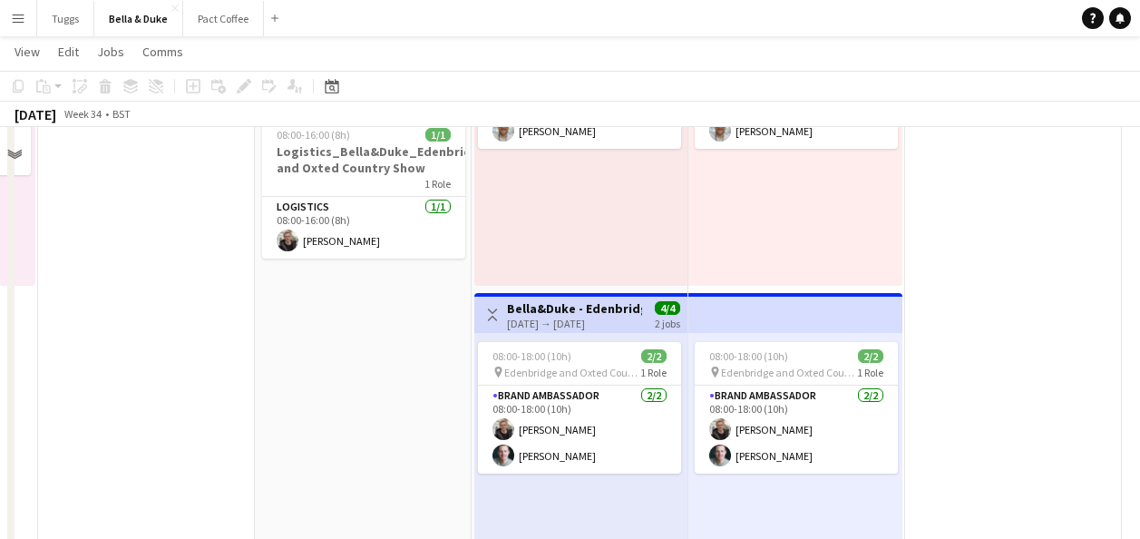
scroll to position [363, 0]
